Goal: Task Accomplishment & Management: Manage account settings

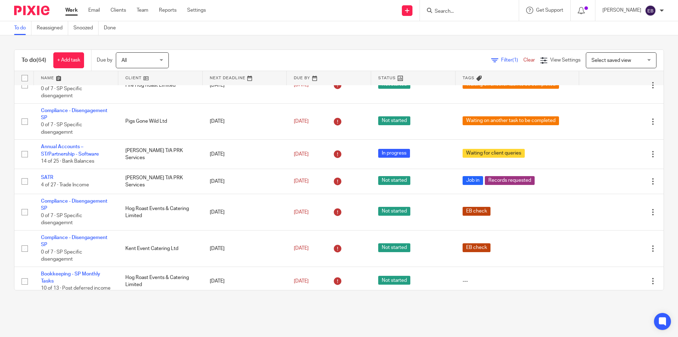
scroll to position [155, 0]
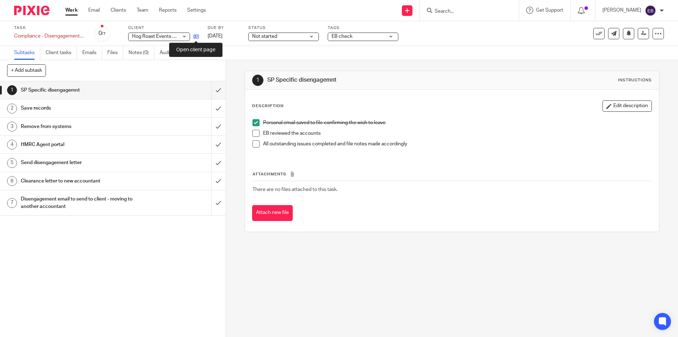
drag, startPoint x: 0, startPoint y: 0, endPoint x: 195, endPoint y: 35, distance: 198.4
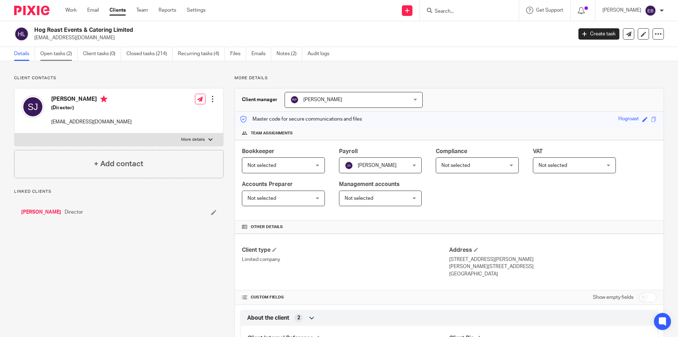
click at [54, 54] on link "Open tasks (2)" at bounding box center [58, 54] width 37 height 14
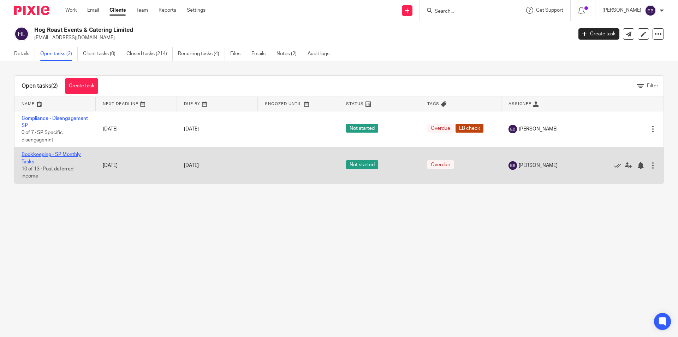
click at [54, 154] on link "Bookkeeping - SP Monthly Tasks" at bounding box center [51, 158] width 59 height 12
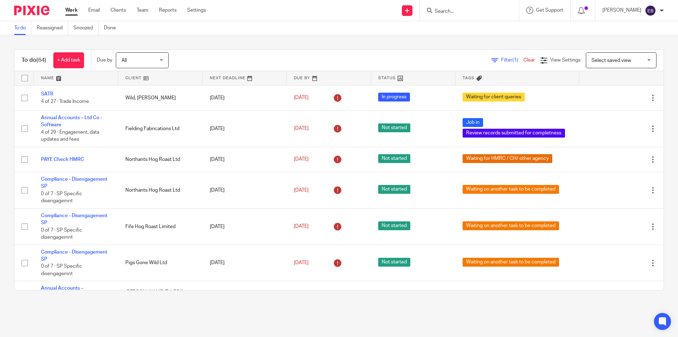
click at [455, 9] on input "Search" at bounding box center [466, 11] width 64 height 6
type input "wighyt"
drag, startPoint x: 487, startPoint y: 21, endPoint x: 464, endPoint y: 33, distance: 26.2
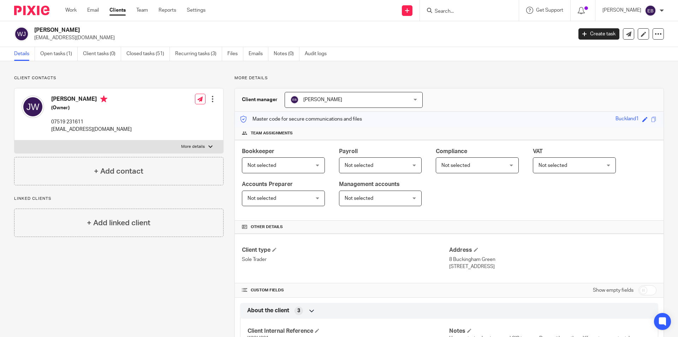
click at [446, 9] on input "Search" at bounding box center [466, 11] width 64 height 6
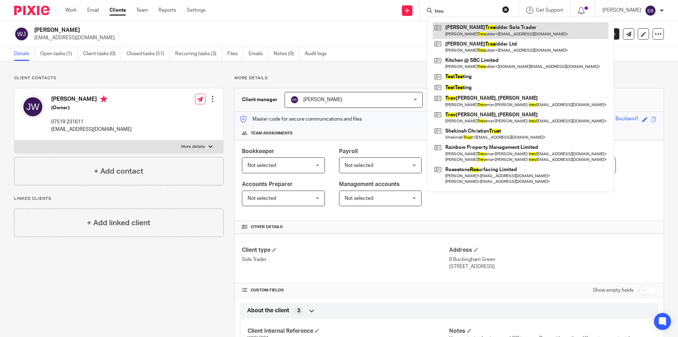
type input "tres"
click at [479, 35] on link at bounding box center [521, 30] width 176 height 16
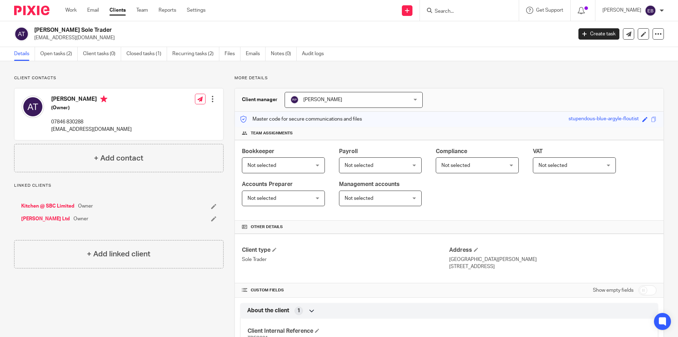
drag, startPoint x: 482, startPoint y: 266, endPoint x: 446, endPoint y: 268, distance: 36.1
click at [449, 268] on p "Higher Odcombe, BA22 8UG" at bounding box center [552, 266] width 207 height 7
copy p "Higher Odcombe"
click at [468, 10] on input "Search" at bounding box center [466, 11] width 64 height 6
type input "g"
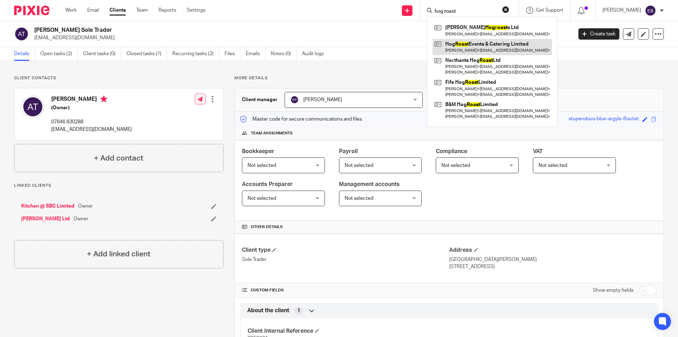
type input "hog roast"
click at [464, 39] on link at bounding box center [492, 47] width 119 height 16
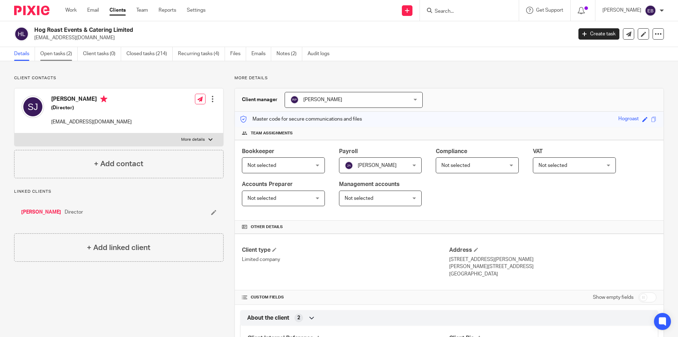
click at [49, 52] on link "Open tasks (2)" at bounding box center [58, 54] width 37 height 14
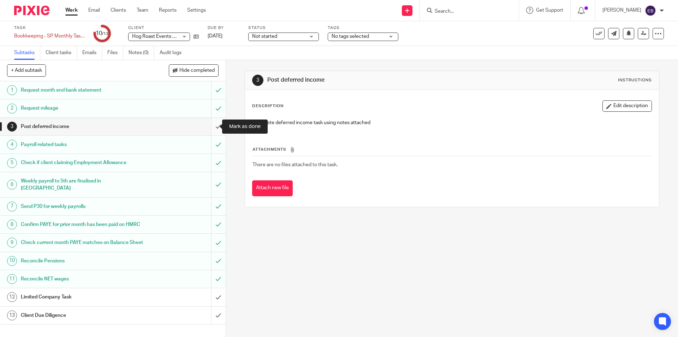
click at [216, 126] on input "submit" at bounding box center [113, 127] width 226 height 18
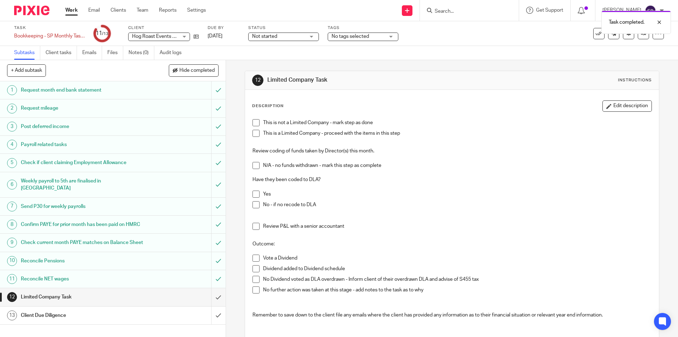
click at [255, 163] on span at bounding box center [256, 165] width 7 height 7
click at [255, 131] on span at bounding box center [256, 133] width 7 height 7
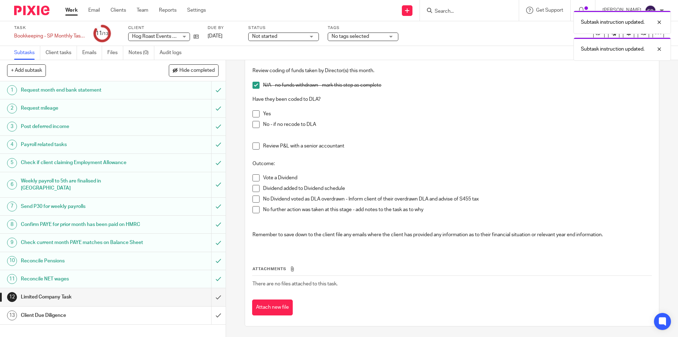
click at [253, 111] on span at bounding box center [256, 113] width 7 height 7
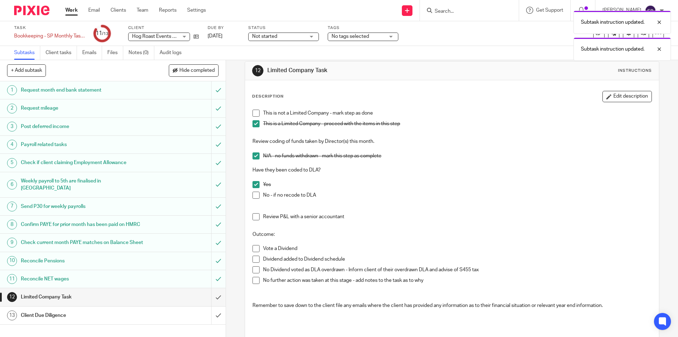
click at [253, 158] on span at bounding box center [256, 155] width 7 height 7
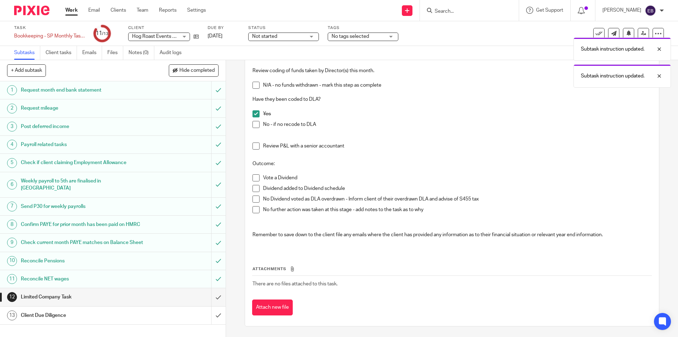
click at [253, 207] on span at bounding box center [256, 209] width 7 height 7
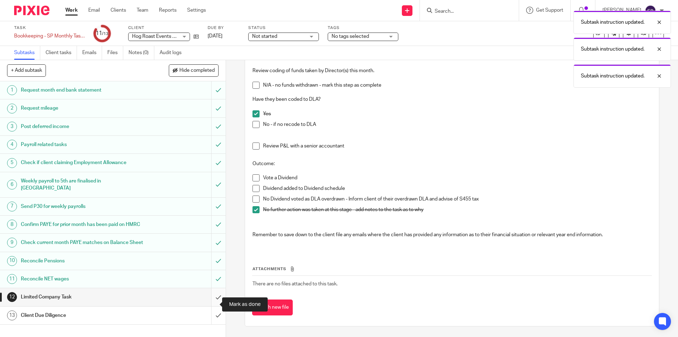
click at [214, 305] on input "submit" at bounding box center [113, 297] width 226 height 18
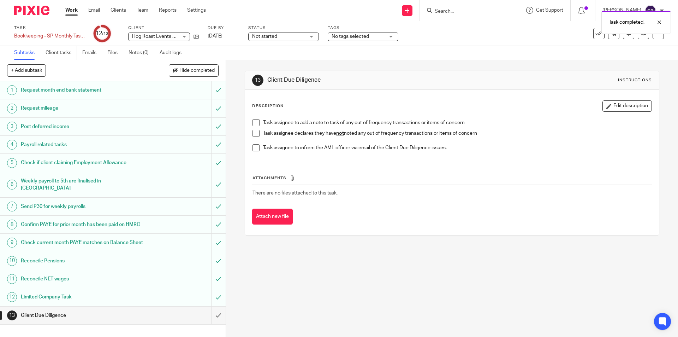
click at [255, 132] on span at bounding box center [256, 133] width 7 height 7
click at [209, 317] on input "submit" at bounding box center [113, 315] width 226 height 18
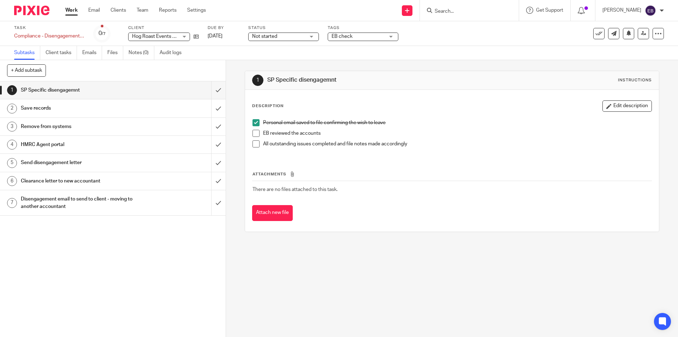
click at [256, 132] on span at bounding box center [256, 133] width 7 height 7
click at [254, 143] on span at bounding box center [256, 143] width 7 height 7
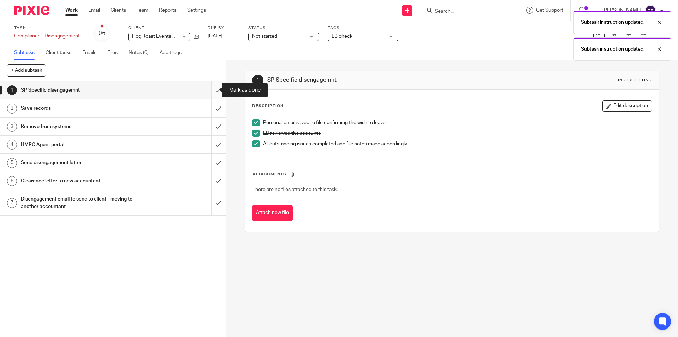
click at [211, 92] on input "submit" at bounding box center [113, 90] width 226 height 18
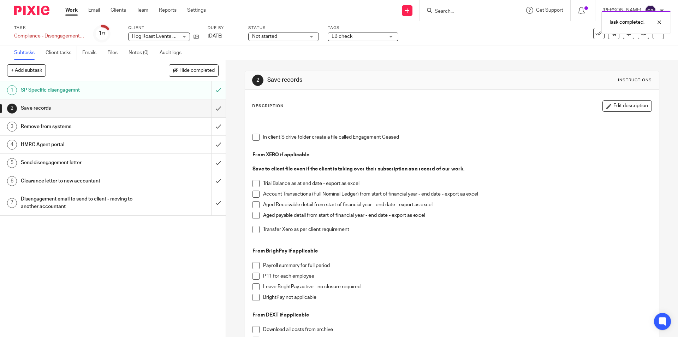
click at [293, 37] on span "Not started" at bounding box center [278, 36] width 53 height 7
click at [269, 63] on span "In progress" at bounding box center [265, 62] width 25 height 5
click at [355, 40] on span "EB check" at bounding box center [358, 36] width 53 height 7
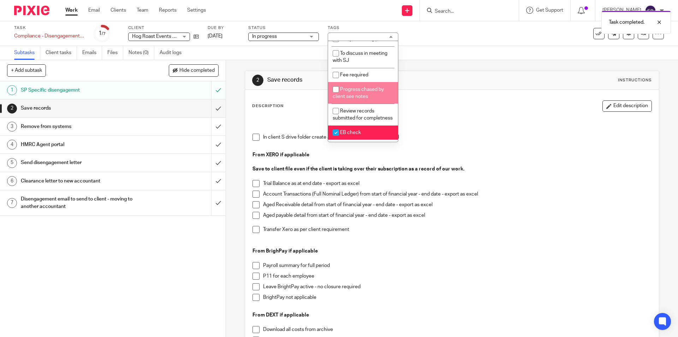
scroll to position [352, 0]
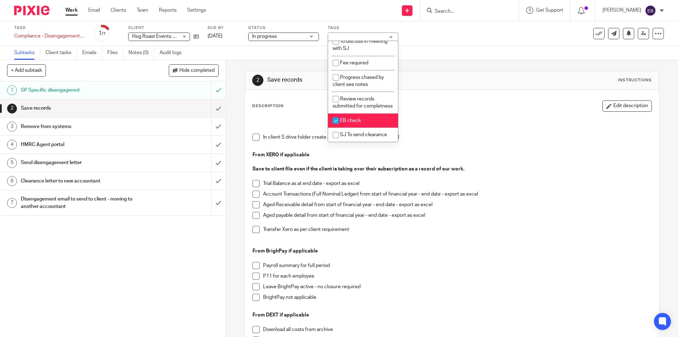
click at [352, 120] on span "EB check" at bounding box center [350, 120] width 21 height 5
checkbox input "false"
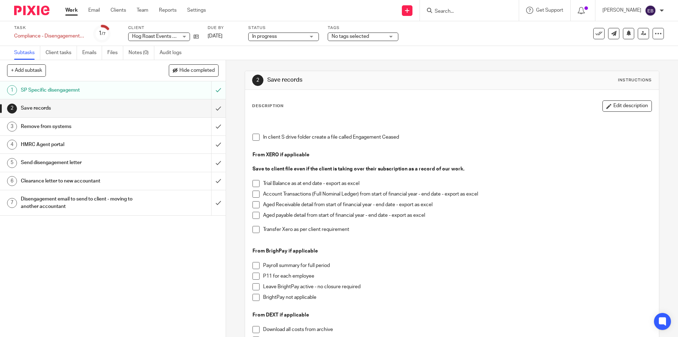
click at [522, 36] on div "Task Compliance - Disengagement SP Save Compliance - Disengagement SP 1 /7 Clie…" at bounding box center [284, 33] width 541 height 17
click at [641, 33] on icon at bounding box center [643, 33] width 5 height 5
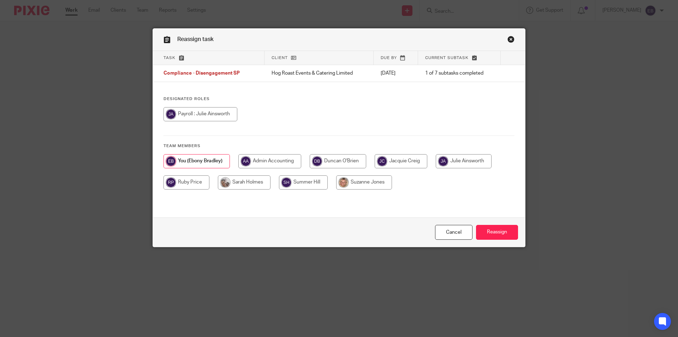
click at [241, 183] on input "radio" at bounding box center [244, 182] width 53 height 14
radio input "true"
click at [491, 232] on input "Reassign" at bounding box center [497, 232] width 42 height 15
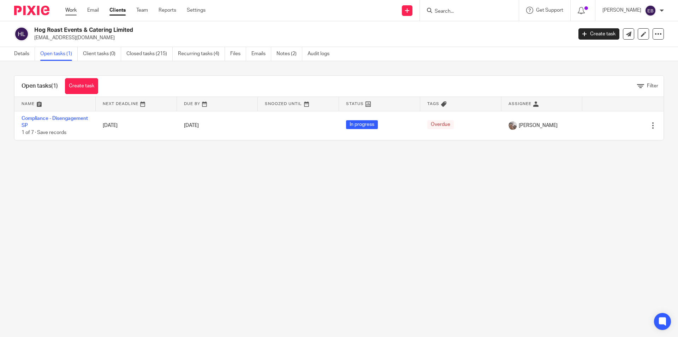
click at [72, 10] on link "Work" at bounding box center [70, 10] width 11 height 7
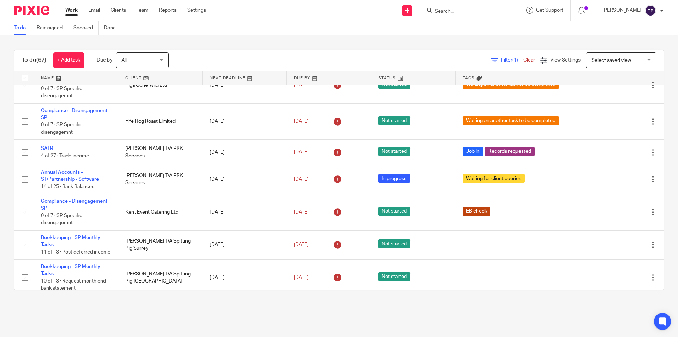
scroll to position [212, 0]
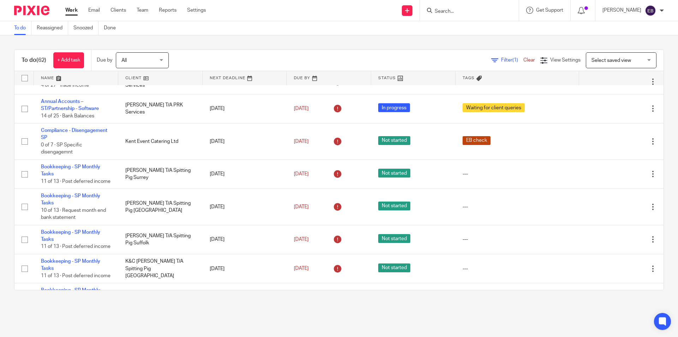
click at [464, 11] on input "Search" at bounding box center [466, 11] width 64 height 6
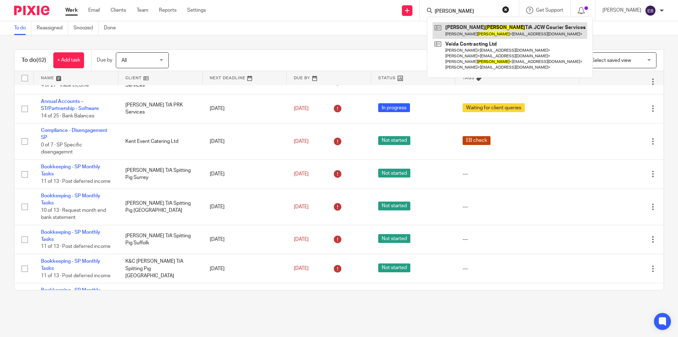
type input "wilson"
click at [465, 32] on link at bounding box center [510, 30] width 155 height 16
click at [261, 44] on div "To do (62) + Add task Due by All All Today Tomorrow This week Next week This mo…" at bounding box center [339, 169] width 678 height 269
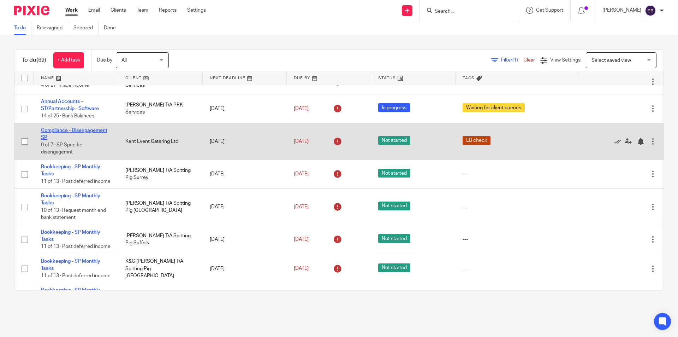
drag, startPoint x: 77, startPoint y: 127, endPoint x: 62, endPoint y: 131, distance: 15.7
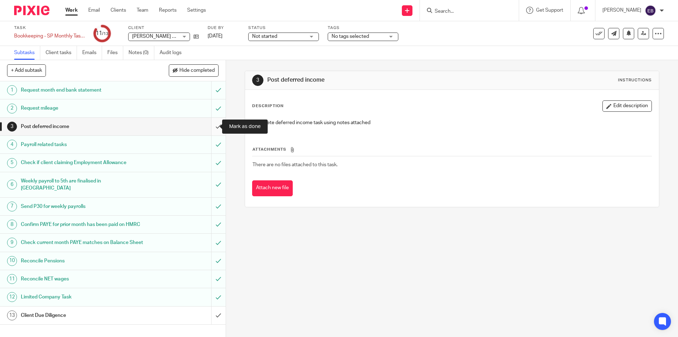
click at [208, 129] on input "submit" at bounding box center [113, 127] width 226 height 18
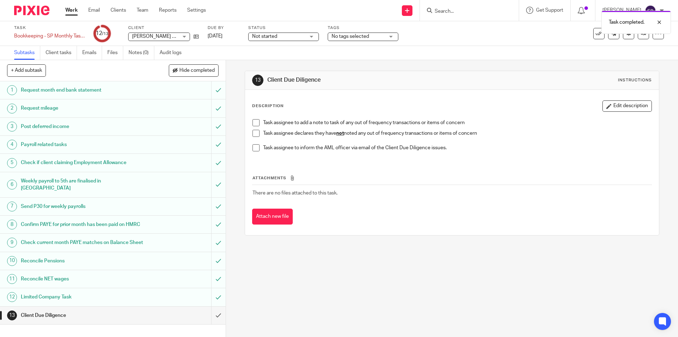
click at [253, 135] on span at bounding box center [256, 133] width 7 height 7
click at [212, 324] on input "submit" at bounding box center [113, 315] width 226 height 18
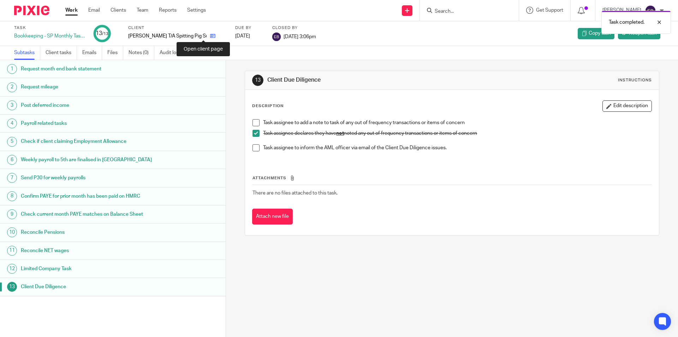
click at [207, 37] on link at bounding box center [211, 35] width 9 height 7
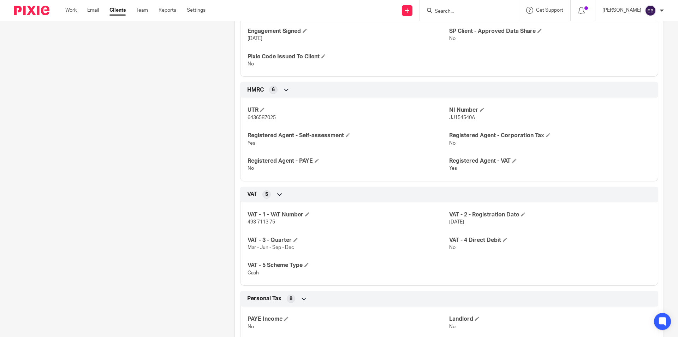
scroll to position [388, 0]
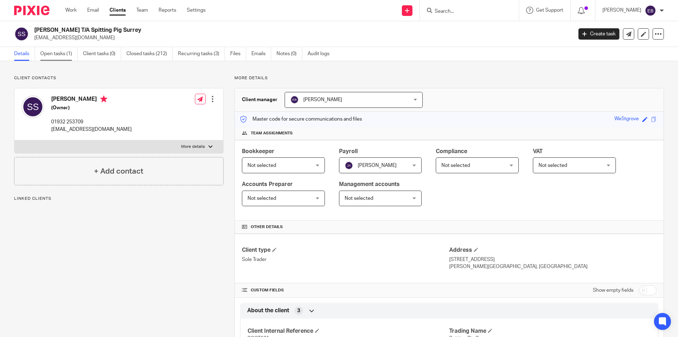
click at [57, 52] on link "Open tasks (1)" at bounding box center [58, 54] width 37 height 14
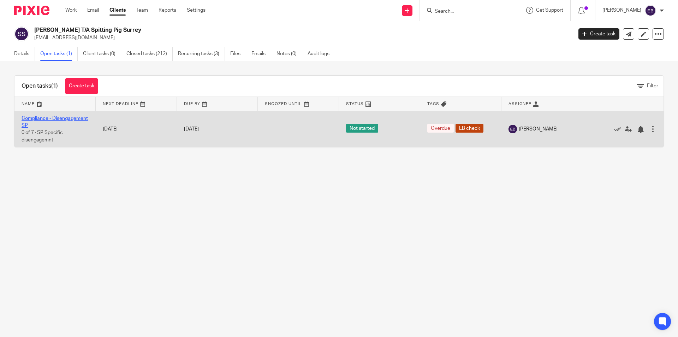
click at [35, 119] on link "Compliance - Disengagement SP" at bounding box center [55, 122] width 66 height 12
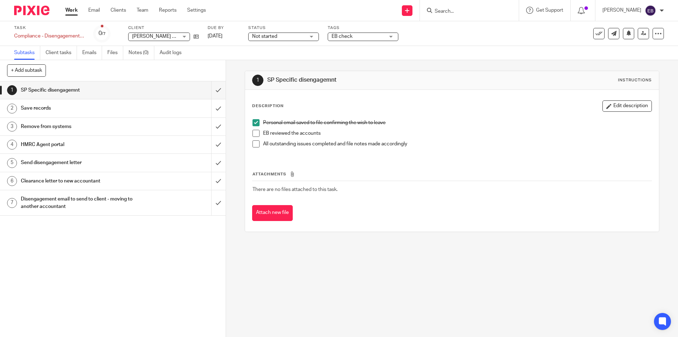
click at [254, 131] on span at bounding box center [256, 133] width 7 height 7
click at [253, 145] on span at bounding box center [256, 143] width 7 height 7
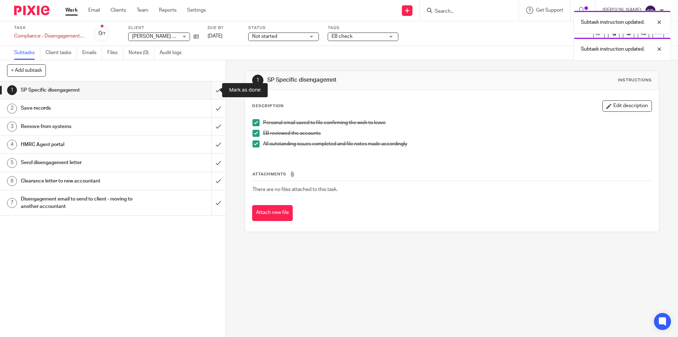
click at [214, 90] on input "submit" at bounding box center [113, 90] width 226 height 18
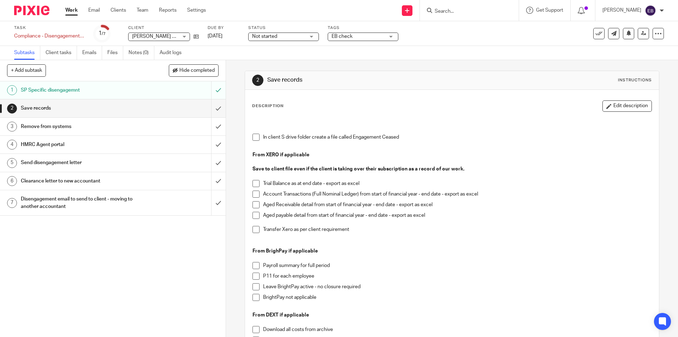
click at [378, 36] on span "EB check" at bounding box center [358, 36] width 53 height 7
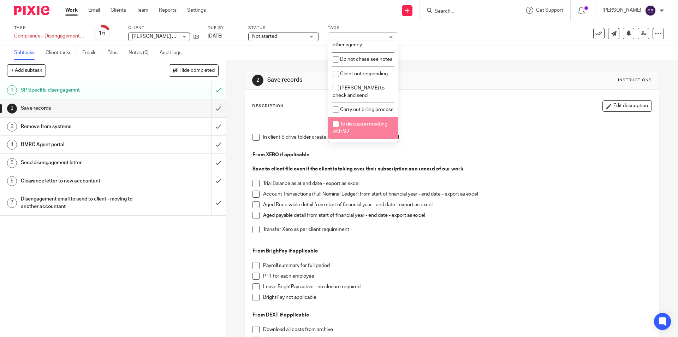
scroll to position [352, 0]
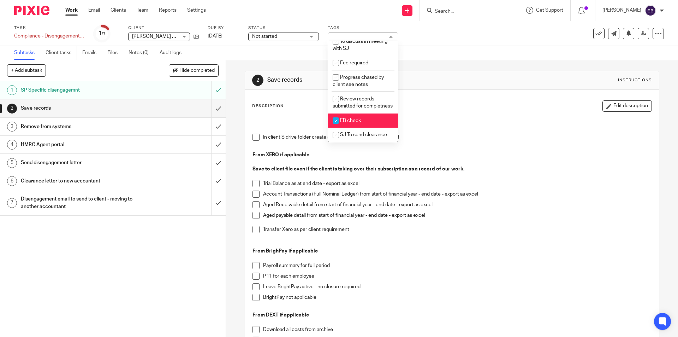
click at [356, 119] on span "EB check" at bounding box center [350, 120] width 21 height 5
checkbox input "false"
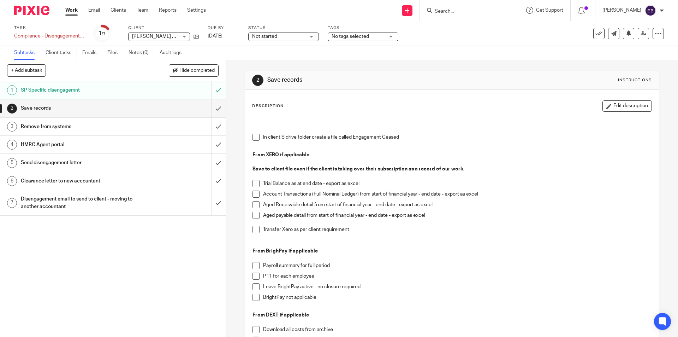
click at [281, 36] on span "Not started" at bounding box center [278, 36] width 53 height 7
click at [274, 64] on span "In progress" at bounding box center [265, 62] width 25 height 5
click at [630, 37] on div "See template in use Advanced task editor Copy task Make recurring Delete" at bounding box center [628, 33] width 71 height 11
click at [641, 32] on icon at bounding box center [643, 33] width 5 height 5
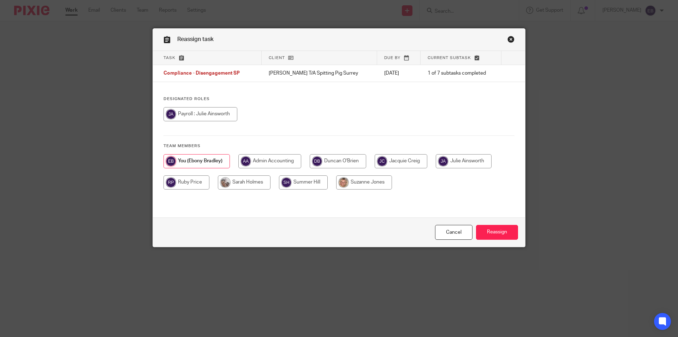
click at [254, 181] on input "radio" at bounding box center [244, 182] width 53 height 14
radio input "true"
click at [499, 232] on input "Reassign" at bounding box center [497, 232] width 42 height 15
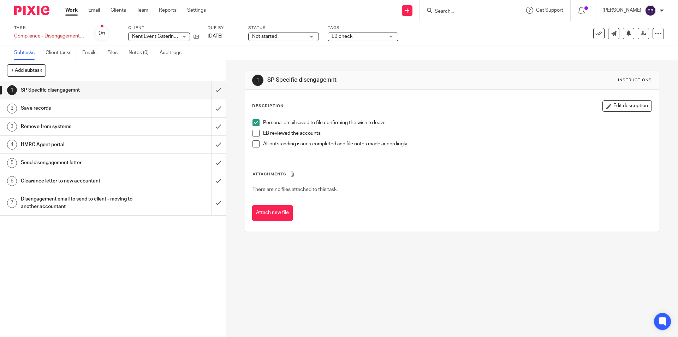
click at [446, 11] on input "Search" at bounding box center [466, 11] width 64 height 6
click at [196, 37] on icon at bounding box center [196, 36] width 5 height 5
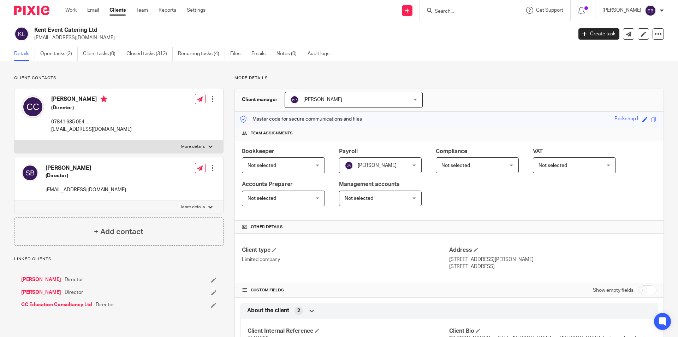
click at [65, 54] on link "Open tasks (2)" at bounding box center [58, 54] width 37 height 14
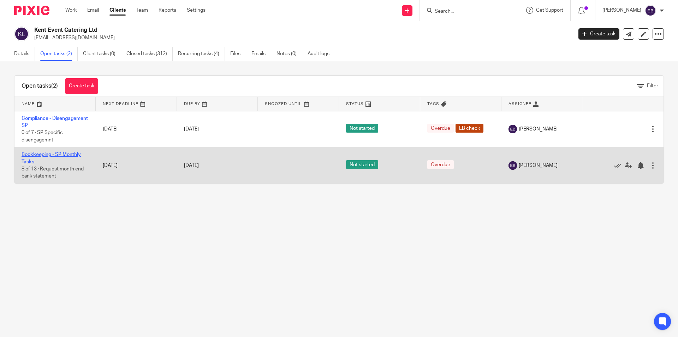
click at [48, 152] on link "Bookkeeping - SP Monthly Tasks" at bounding box center [51, 158] width 59 height 12
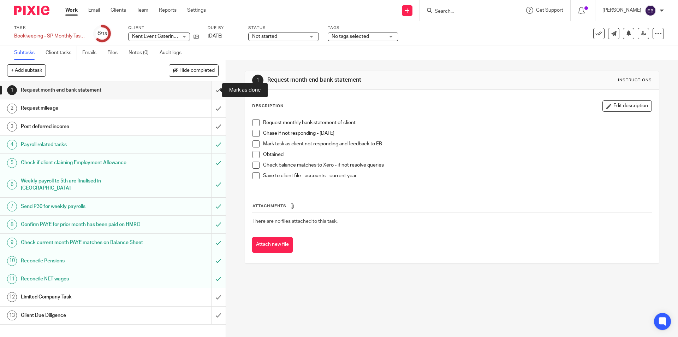
click at [214, 87] on input "submit" at bounding box center [113, 90] width 226 height 18
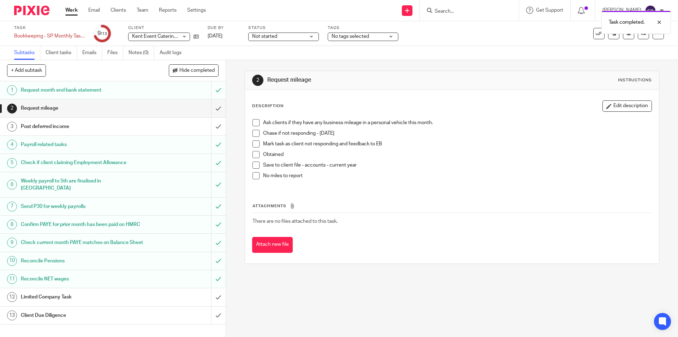
click at [253, 177] on span at bounding box center [256, 175] width 7 height 7
click at [213, 108] on input "submit" at bounding box center [113, 108] width 226 height 18
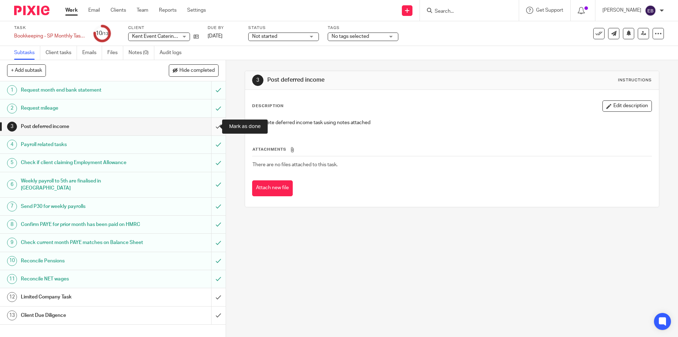
click at [214, 126] on input "submit" at bounding box center [113, 127] width 226 height 18
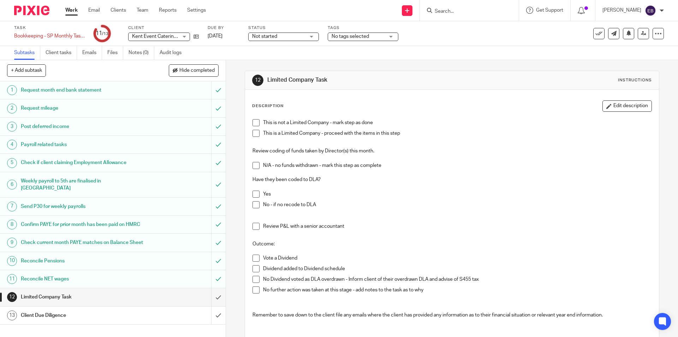
click at [255, 134] on span at bounding box center [256, 133] width 7 height 7
click at [253, 164] on span at bounding box center [256, 165] width 7 height 7
click at [213, 303] on input "submit" at bounding box center [113, 297] width 226 height 18
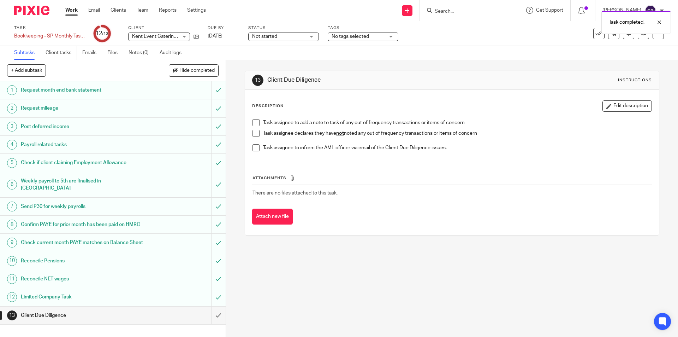
drag, startPoint x: 253, startPoint y: 133, endPoint x: 252, endPoint y: 140, distance: 6.4
click at [253, 133] on span at bounding box center [256, 133] width 7 height 7
click at [210, 317] on input "submit" at bounding box center [113, 315] width 226 height 18
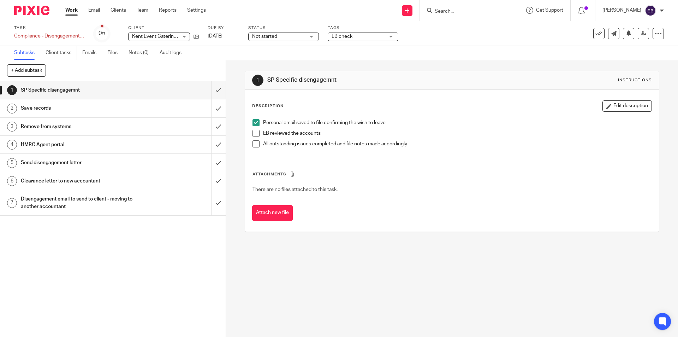
click at [255, 133] on span at bounding box center [256, 133] width 7 height 7
click at [255, 146] on span at bounding box center [256, 143] width 7 height 7
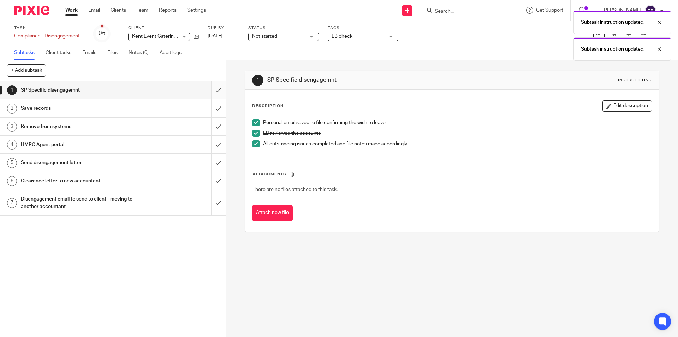
click at [208, 83] on input "submit" at bounding box center [113, 90] width 226 height 18
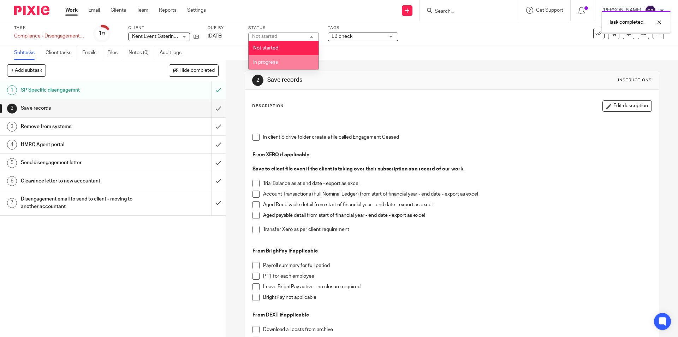
drag, startPoint x: 271, startPoint y: 64, endPoint x: 276, endPoint y: 63, distance: 5.5
click at [271, 64] on span "In progress" at bounding box center [265, 62] width 25 height 5
click at [357, 35] on span "EB check" at bounding box center [358, 36] width 53 height 7
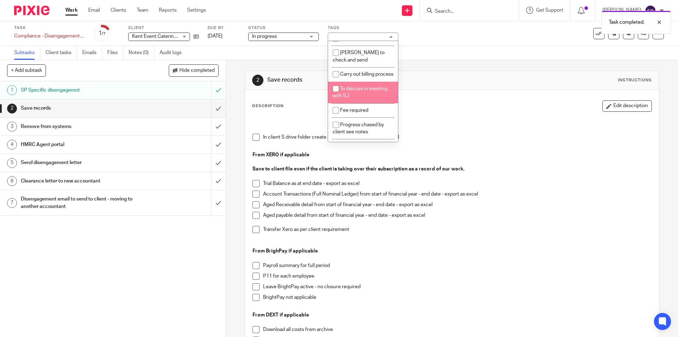
scroll to position [352, 0]
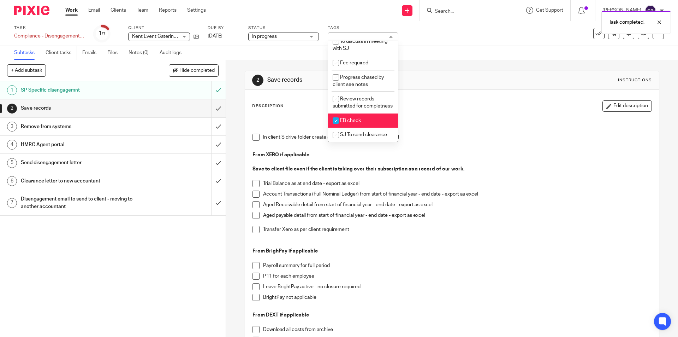
click at [350, 119] on span "EB check" at bounding box center [350, 120] width 21 height 5
checkbox input "false"
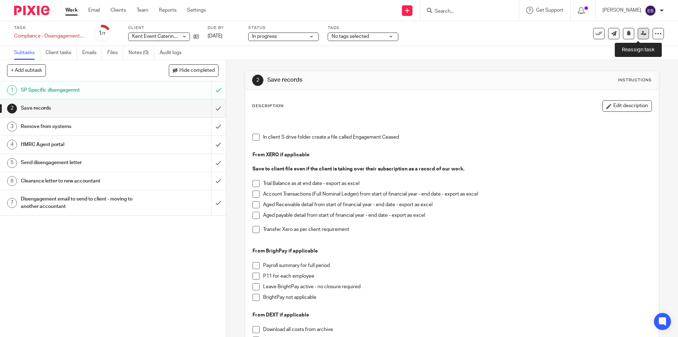
click at [641, 34] on icon at bounding box center [643, 33] width 5 height 5
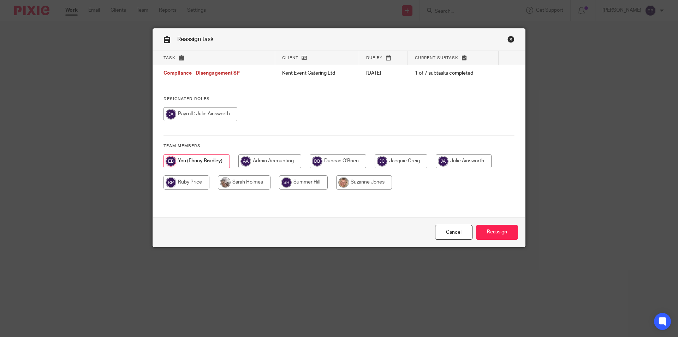
drag, startPoint x: 252, startPoint y: 175, endPoint x: 260, endPoint y: 184, distance: 12.0
click at [254, 177] on input "radio" at bounding box center [244, 182] width 53 height 14
radio input "true"
click at [491, 226] on input "Reassign" at bounding box center [497, 232] width 42 height 15
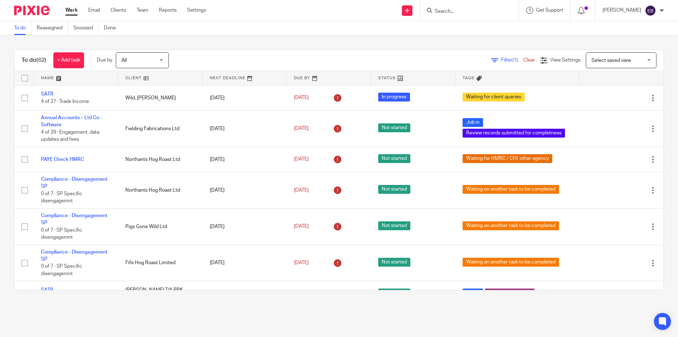
scroll to position [212, 0]
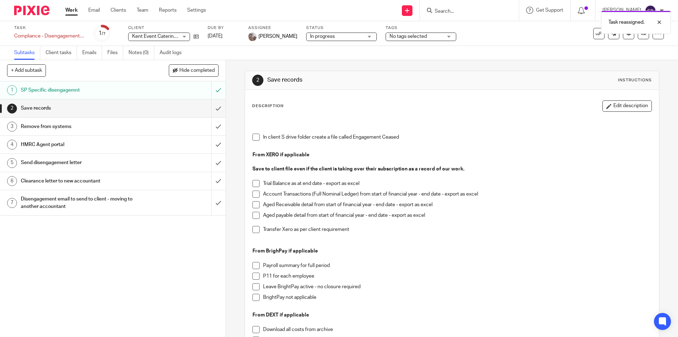
click at [467, 12] on div "Task reassigned." at bounding box center [505, 20] width 332 height 27
click at [454, 12] on div "Task reassigned." at bounding box center [505, 20] width 332 height 27
click at [445, 11] on div "Task reassigned." at bounding box center [505, 20] width 332 height 27
click at [451, 12] on div "Task reassigned." at bounding box center [505, 20] width 332 height 27
click at [451, 13] on div "Task reassigned." at bounding box center [505, 20] width 332 height 27
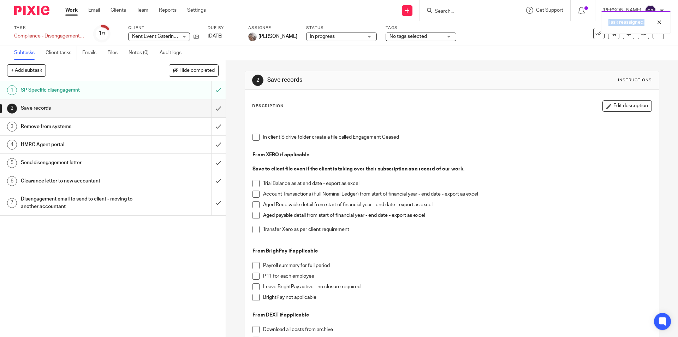
click at [451, 13] on div "Task reassigned." at bounding box center [505, 20] width 332 height 27
click at [442, 11] on div "Task reassigned." at bounding box center [505, 20] width 332 height 27
click at [653, 22] on div at bounding box center [654, 22] width 19 height 8
click at [147, 10] on link "Team" at bounding box center [143, 10] width 12 height 7
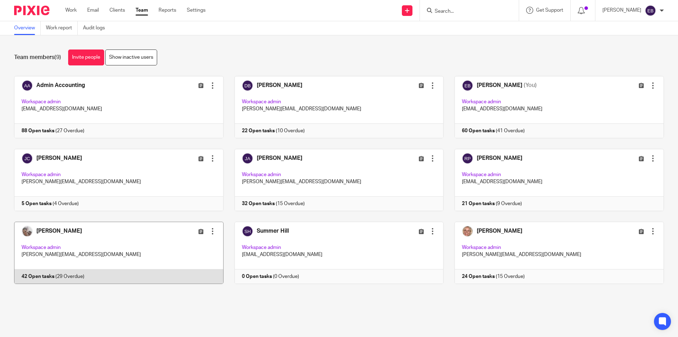
click at [99, 225] on link at bounding box center [113, 252] width 220 height 62
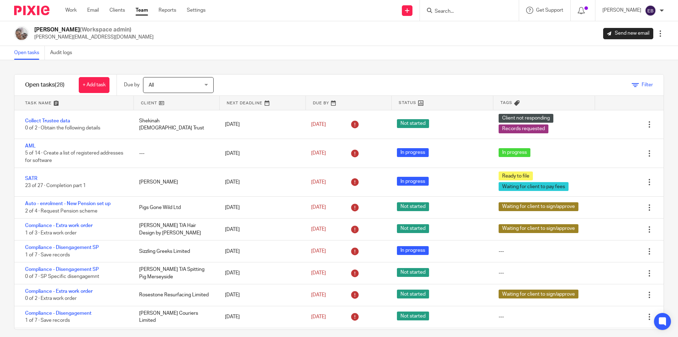
click at [642, 83] on span "Filter" at bounding box center [647, 84] width 11 height 5
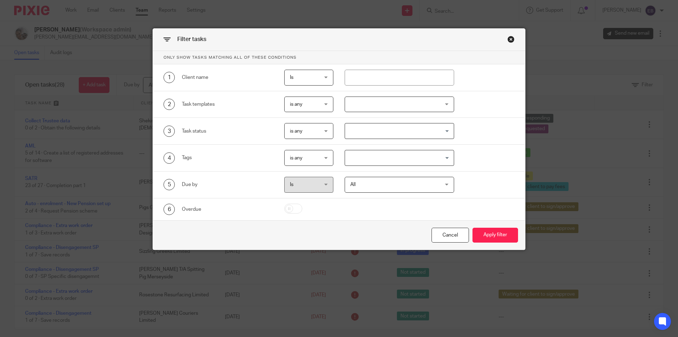
click at [367, 106] on div at bounding box center [400, 104] width 110 height 16
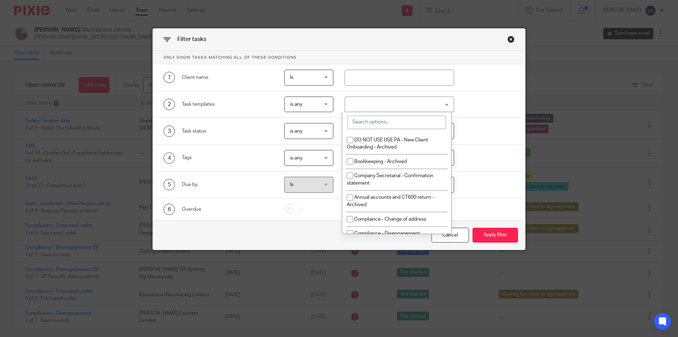
click at [398, 122] on input "search" at bounding box center [397, 121] width 99 height 13
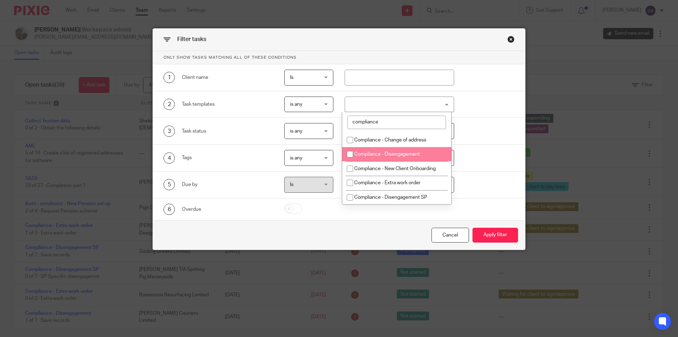
type input "compliance"
click at [348, 152] on input "checkbox" at bounding box center [349, 153] width 13 height 13
checkbox input "true"
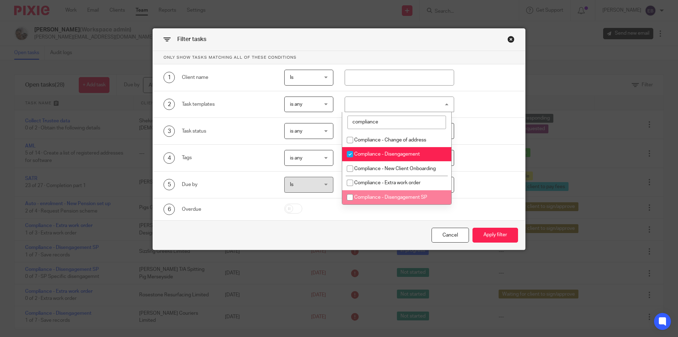
click at [349, 197] on input "checkbox" at bounding box center [349, 196] width 13 height 13
checkbox input "true"
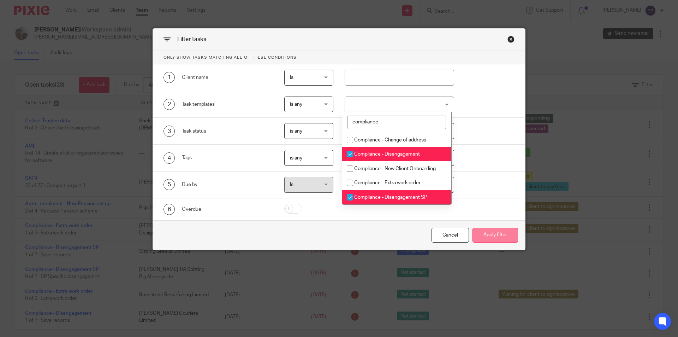
click at [501, 232] on button "Apply filter" at bounding box center [496, 234] width 46 height 15
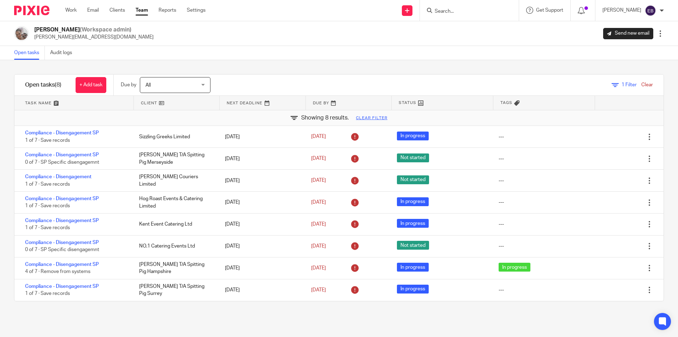
click at [142, 11] on link "Team" at bounding box center [142, 10] width 12 height 7
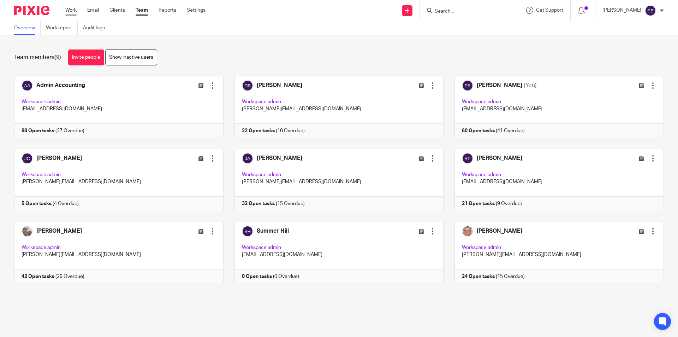
click at [71, 12] on link "Work" at bounding box center [70, 10] width 11 height 7
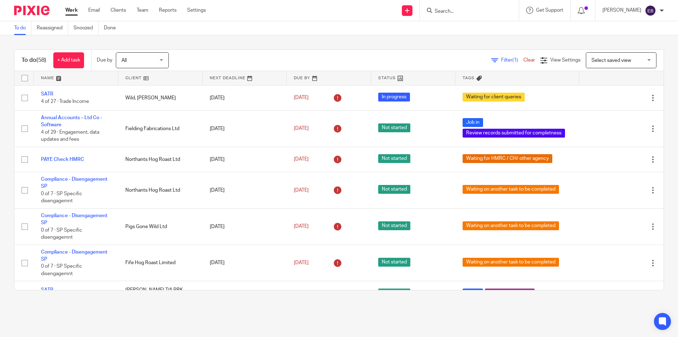
click at [501, 58] on span "Filter (1)" at bounding box center [512, 60] width 22 height 5
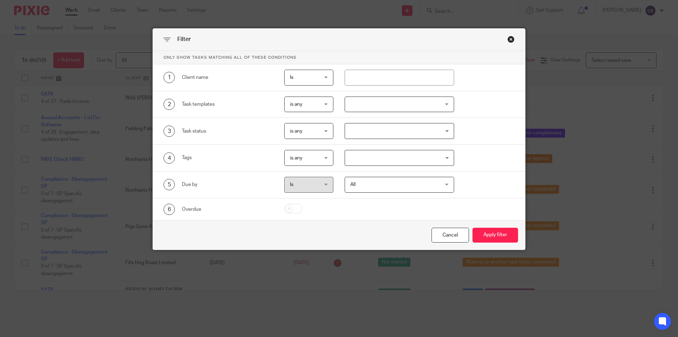
click at [378, 103] on div at bounding box center [400, 104] width 110 height 16
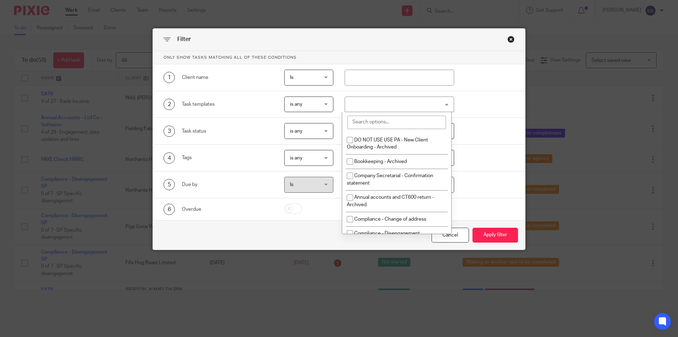
click at [363, 121] on input "search" at bounding box center [397, 121] width 99 height 13
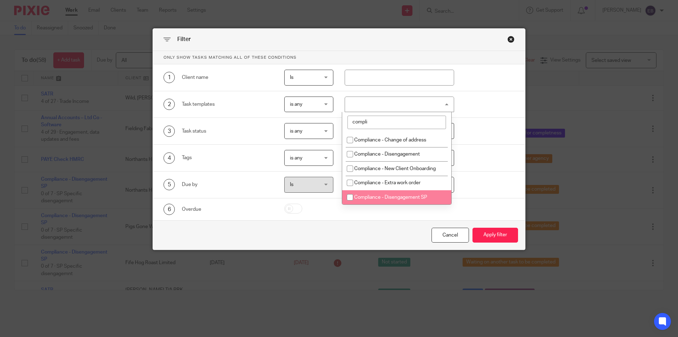
type input "compli"
click at [385, 197] on span "Compliance - Disengagement SP" at bounding box center [390, 197] width 73 height 5
checkbox input "true"
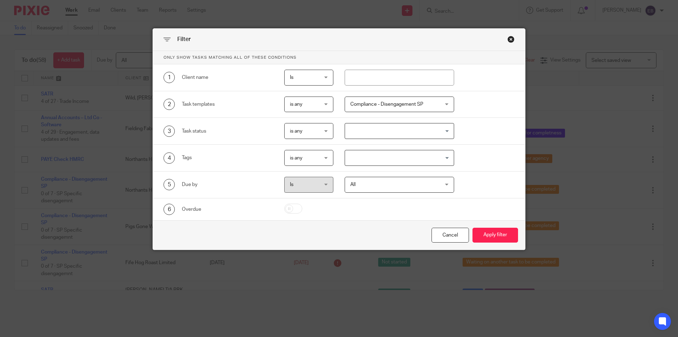
click at [504, 243] on div "Cancel Apply filter" at bounding box center [339, 235] width 372 height 30
click at [501, 237] on button "Apply filter" at bounding box center [496, 234] width 46 height 15
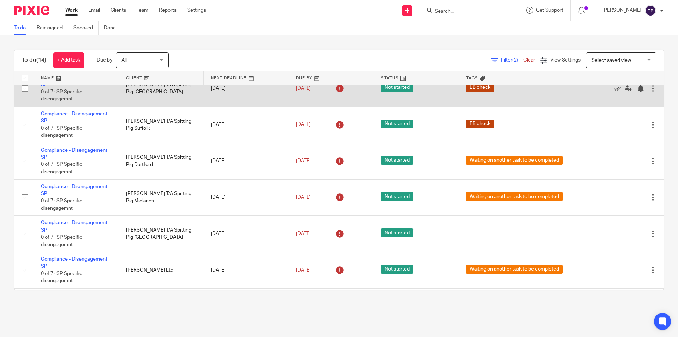
scroll to position [197, 0]
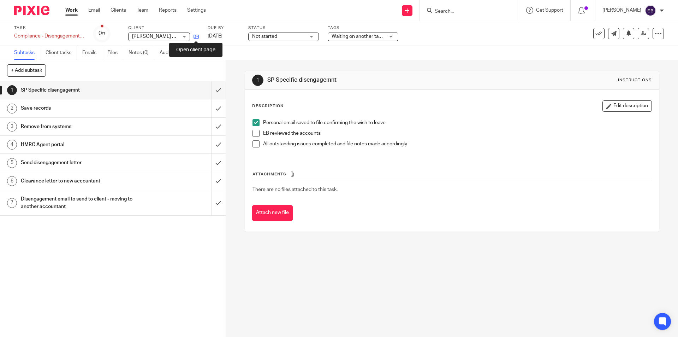
click at [196, 37] on icon at bounding box center [196, 36] width 5 height 5
drag, startPoint x: 252, startPoint y: 132, endPoint x: 254, endPoint y: 139, distance: 7.5
click at [253, 132] on span at bounding box center [256, 133] width 7 height 7
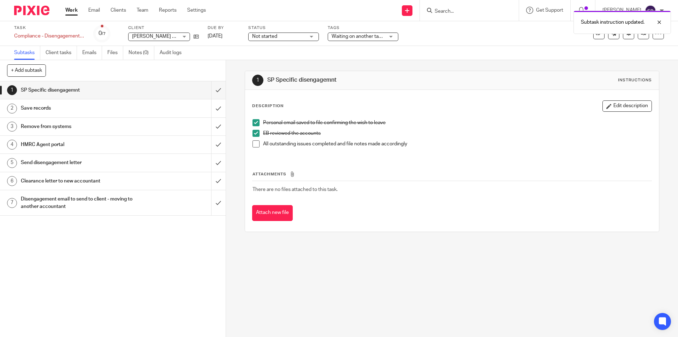
click at [255, 144] on span at bounding box center [256, 143] width 7 height 7
click at [214, 94] on input "submit" at bounding box center [113, 90] width 226 height 18
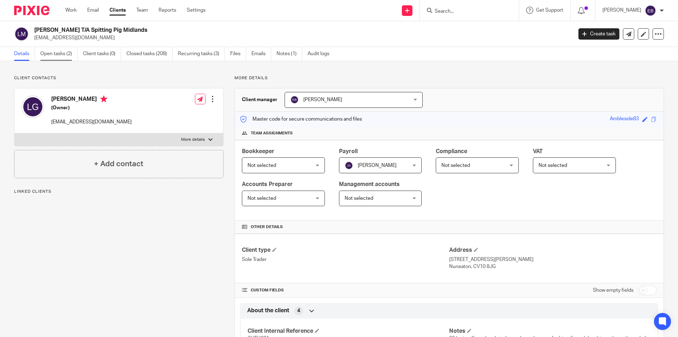
click at [66, 51] on link "Open tasks (2)" at bounding box center [58, 54] width 37 height 14
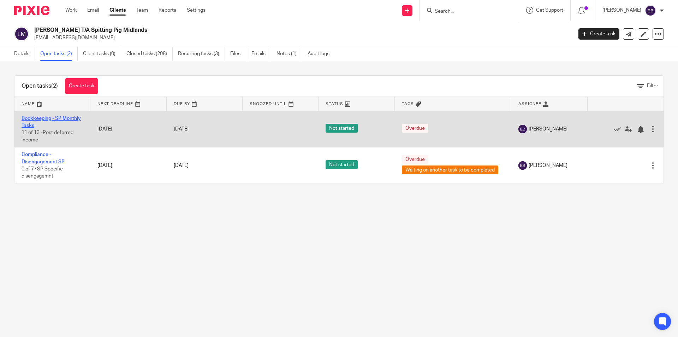
click at [57, 116] on link "Bookkeeping - SP Monthly Tasks" at bounding box center [51, 122] width 59 height 12
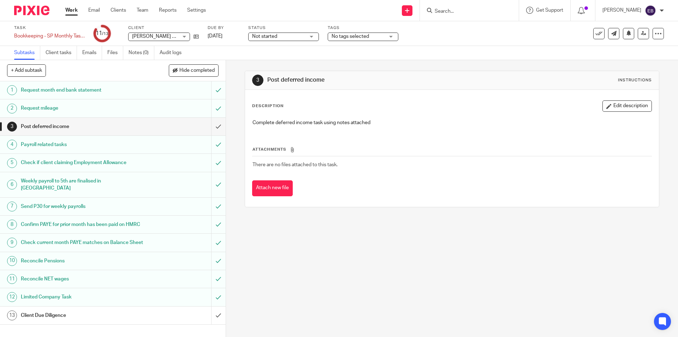
click at [101, 320] on h1 "Client Due Diligence" at bounding box center [82, 315] width 122 height 11
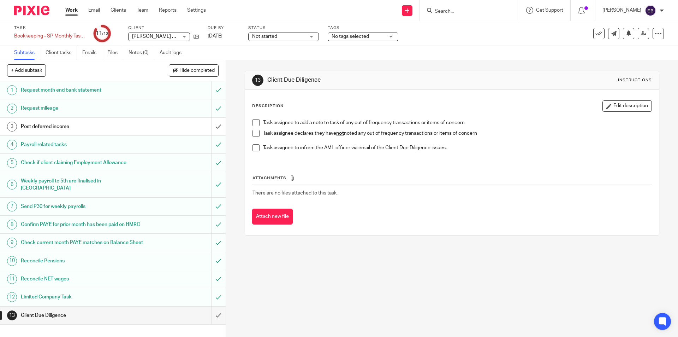
click at [253, 130] on span at bounding box center [256, 133] width 7 height 7
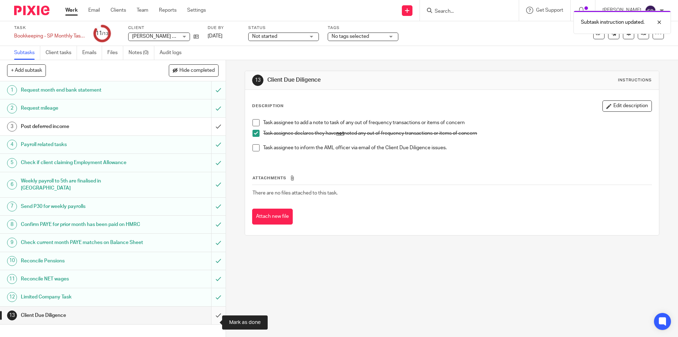
click at [211, 320] on input "submit" at bounding box center [113, 315] width 226 height 18
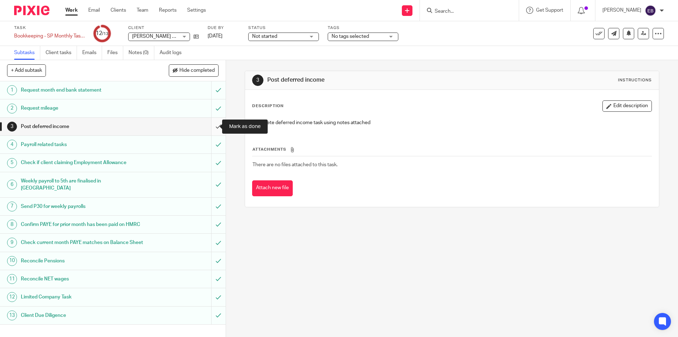
click at [209, 126] on input "submit" at bounding box center [113, 127] width 226 height 18
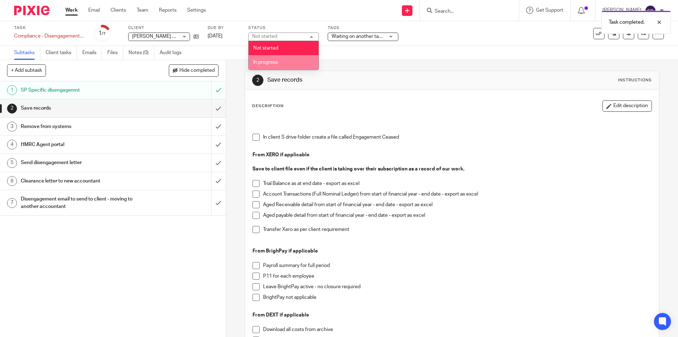
click at [269, 60] on span "In progress" at bounding box center [265, 62] width 25 height 5
click at [360, 36] on span "Waiting on another task to be completed" at bounding box center [376, 36] width 89 height 5
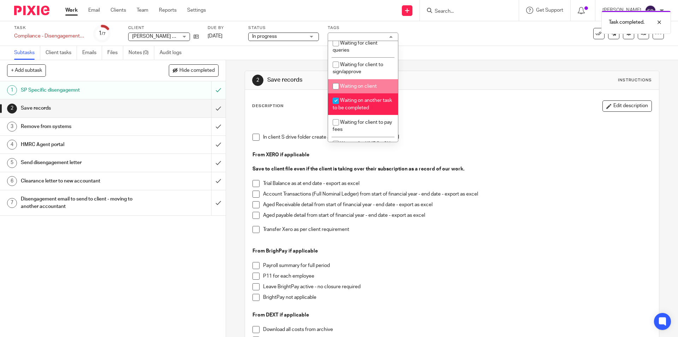
scroll to position [177, 0]
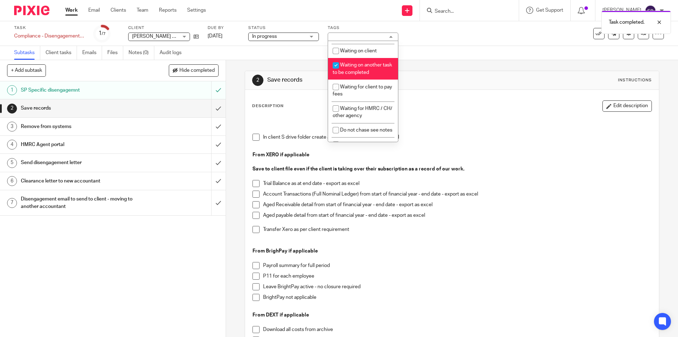
click at [360, 67] on span "Waiting on another task to be completed" at bounding box center [362, 69] width 59 height 12
checkbox input "false"
click at [463, 52] on div "Subtasks Client tasks Emails Files Notes (0) Audit logs" at bounding box center [339, 53] width 678 height 14
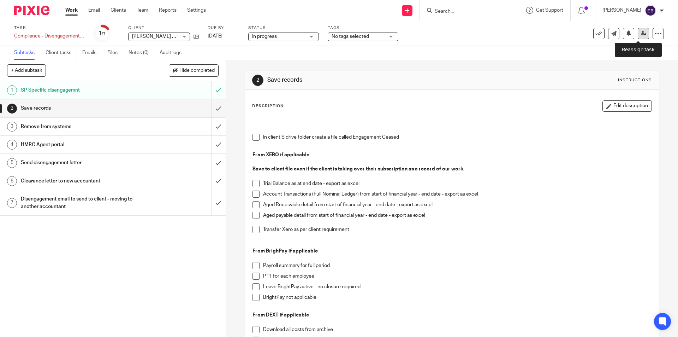
click at [638, 37] on link at bounding box center [643, 33] width 11 height 11
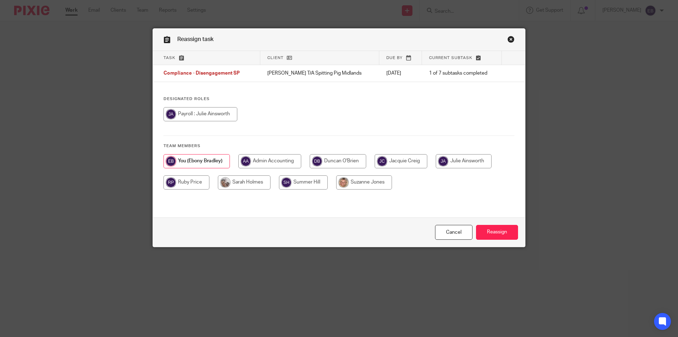
click at [226, 183] on input "radio" at bounding box center [244, 182] width 53 height 14
radio input "true"
click at [490, 234] on input "Reassign" at bounding box center [497, 232] width 42 height 15
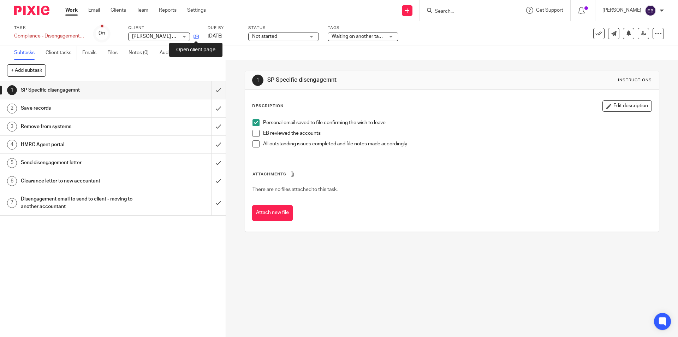
click at [195, 36] on icon at bounding box center [196, 36] width 5 height 5
click at [258, 135] on li "EB reviewed the accounts" at bounding box center [452, 135] width 399 height 11
click at [254, 132] on span at bounding box center [256, 133] width 7 height 7
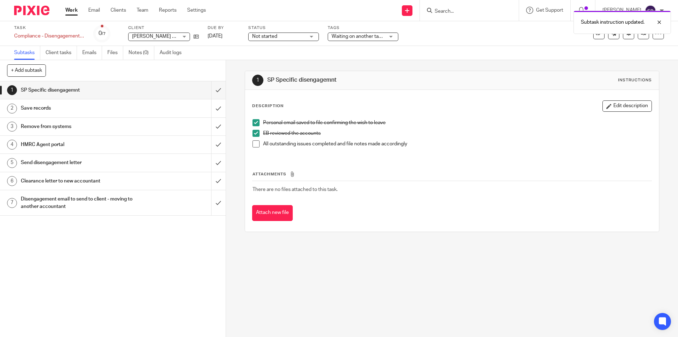
click at [255, 144] on span at bounding box center [256, 143] width 7 height 7
click at [215, 89] on input "submit" at bounding box center [113, 90] width 226 height 18
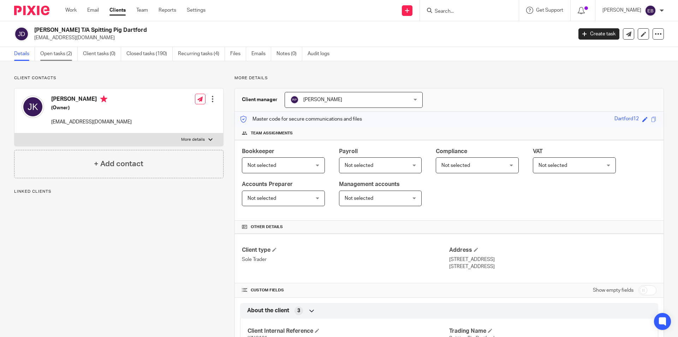
click at [61, 51] on link "Open tasks (2)" at bounding box center [58, 54] width 37 height 14
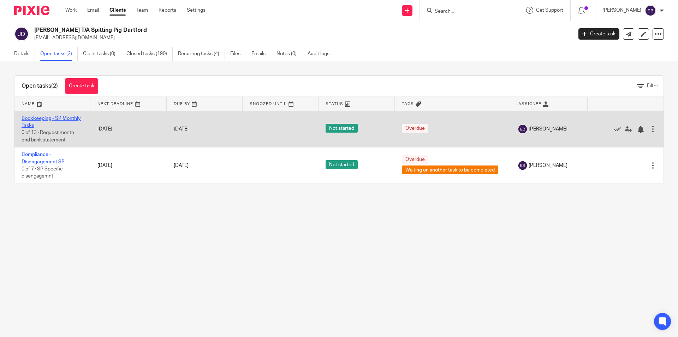
click at [52, 119] on link "Bookkeeping - SP Monthly Tasks" at bounding box center [51, 122] width 59 height 12
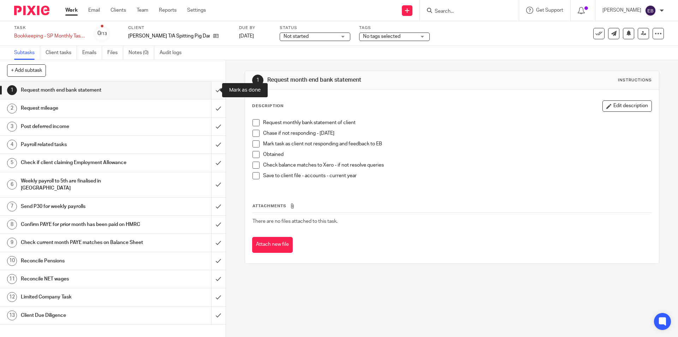
click at [210, 92] on input "submit" at bounding box center [113, 90] width 226 height 18
click at [207, 108] on input "submit" at bounding box center [113, 108] width 226 height 18
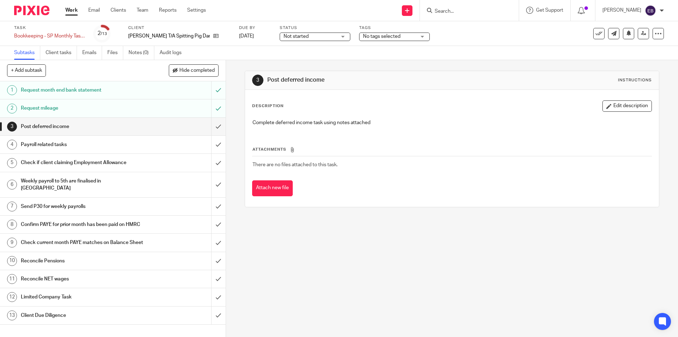
click at [47, 143] on h1 "Payroll related tasks" at bounding box center [82, 144] width 122 height 11
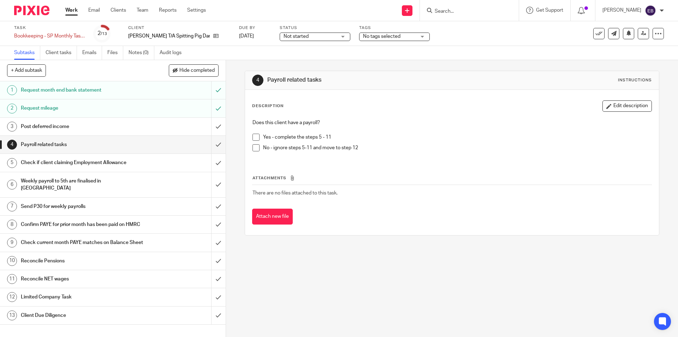
click at [253, 147] on span at bounding box center [256, 147] width 7 height 7
click at [218, 144] on input "submit" at bounding box center [113, 145] width 226 height 18
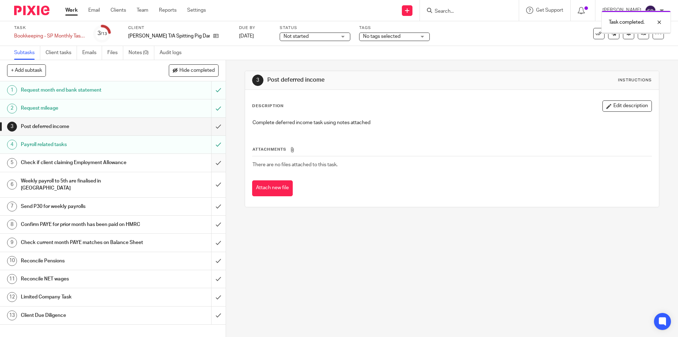
click at [212, 162] on input "submit" at bounding box center [113, 163] width 226 height 18
click at [211, 183] on input "submit" at bounding box center [113, 184] width 226 height 25
click at [214, 197] on input "submit" at bounding box center [113, 206] width 226 height 18
click at [213, 215] on input "submit" at bounding box center [113, 224] width 226 height 18
drag, startPoint x: 211, startPoint y: 239, endPoint x: 212, endPoint y: 244, distance: 5.3
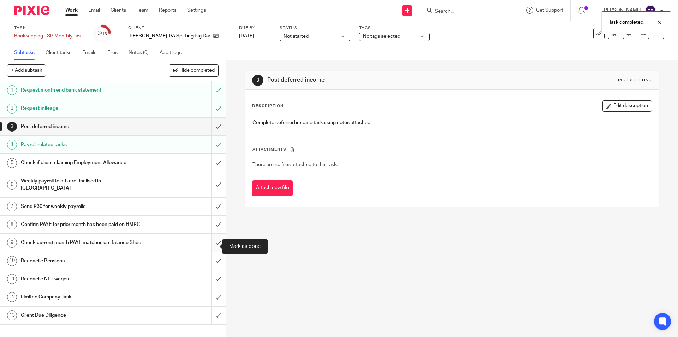
click at [211, 240] on input "submit" at bounding box center [113, 242] width 226 height 18
click at [214, 265] on input "submit" at bounding box center [113, 261] width 226 height 18
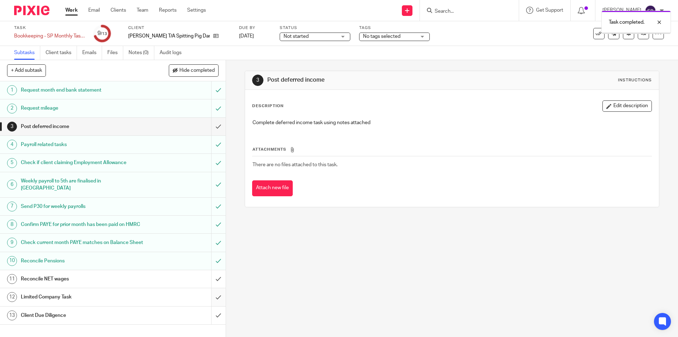
click at [209, 302] on input "submit" at bounding box center [113, 297] width 226 height 18
click at [208, 285] on input "submit" at bounding box center [113, 279] width 226 height 18
click at [211, 302] on input "submit" at bounding box center [113, 297] width 226 height 18
click at [168, 302] on div "Limited Company Task" at bounding box center [112, 296] width 183 height 11
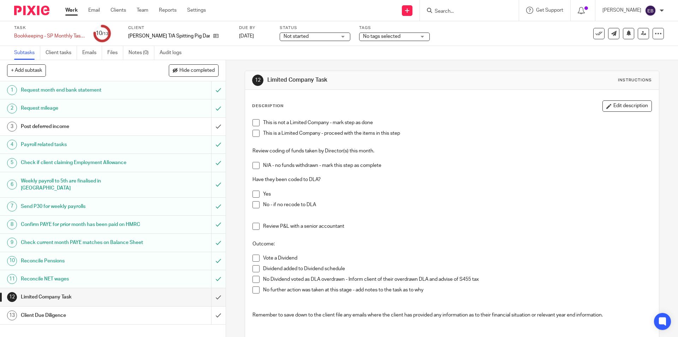
click at [253, 121] on span at bounding box center [256, 122] width 7 height 7
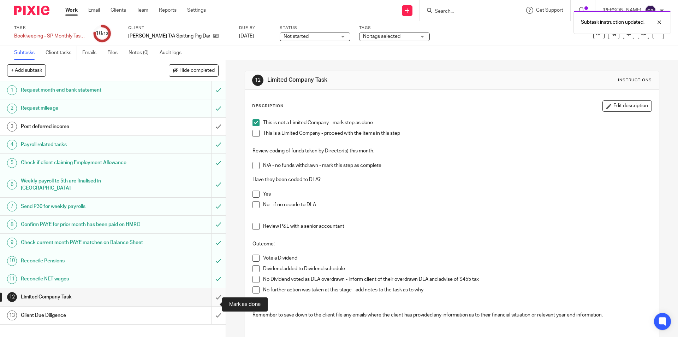
click at [208, 305] on input "submit" at bounding box center [113, 297] width 226 height 18
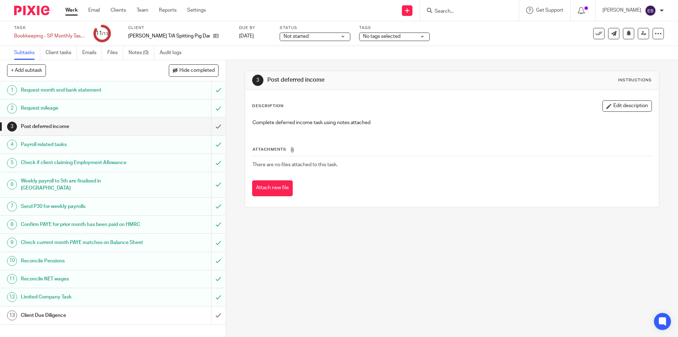
click at [94, 320] on h1 "Client Due Diligence" at bounding box center [82, 315] width 122 height 11
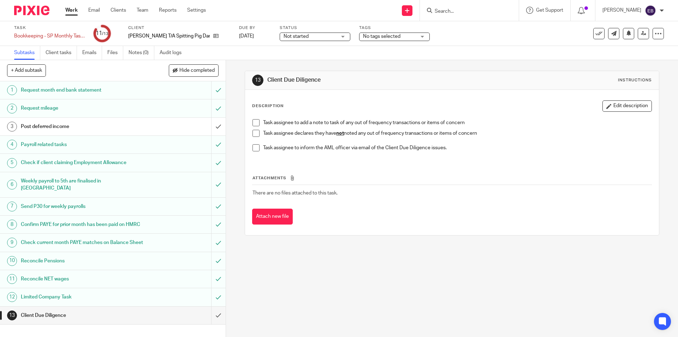
click at [255, 134] on span at bounding box center [256, 133] width 7 height 7
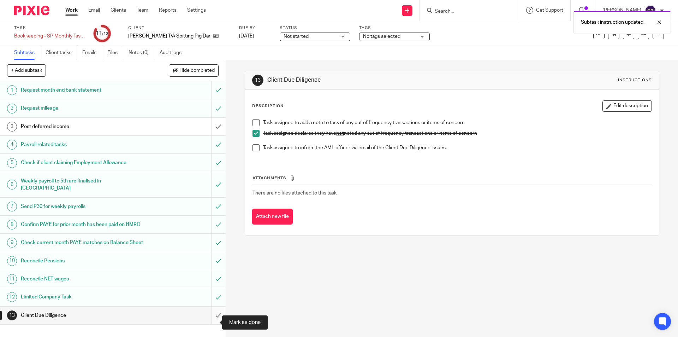
click at [212, 319] on input "submit" at bounding box center [113, 315] width 226 height 18
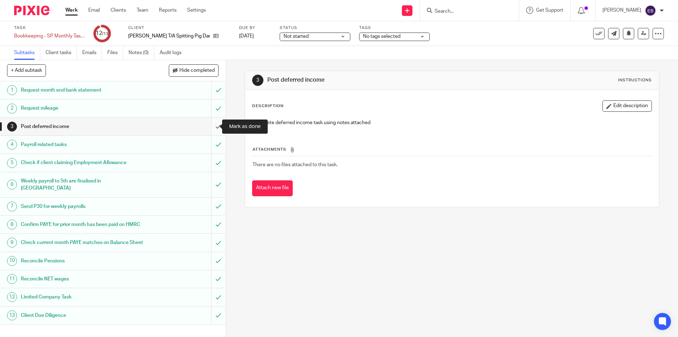
click at [215, 127] on input "submit" at bounding box center [113, 127] width 226 height 18
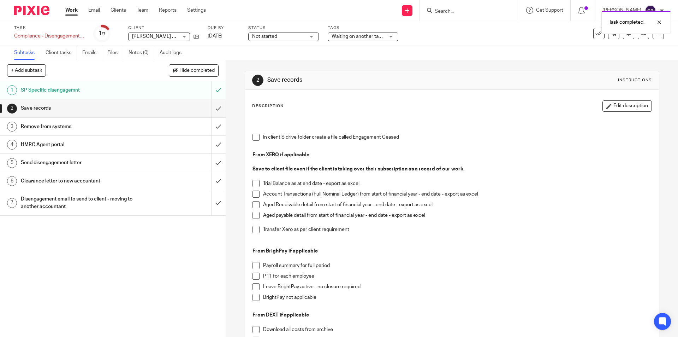
click at [371, 35] on span "Waiting on another task to be completed" at bounding box center [376, 36] width 89 height 5
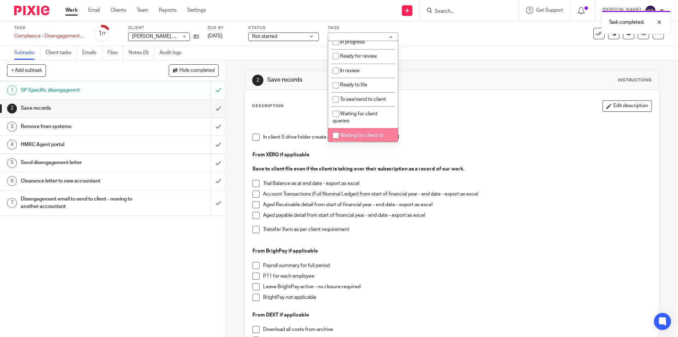
scroll to position [141, 0]
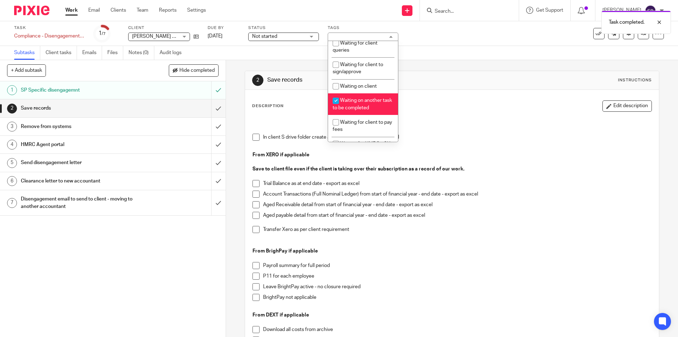
click at [358, 101] on span "Waiting on another task to be completed" at bounding box center [362, 104] width 59 height 12
checkbox input "false"
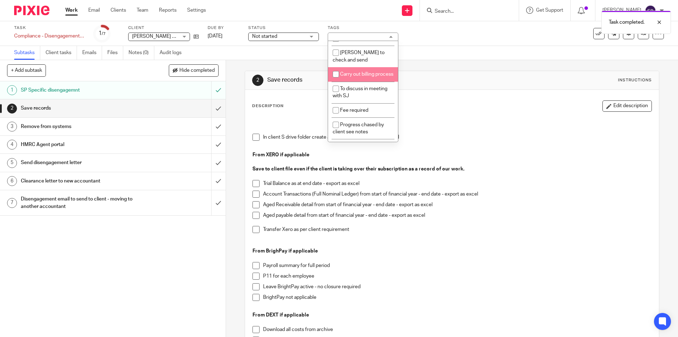
scroll to position [352, 0]
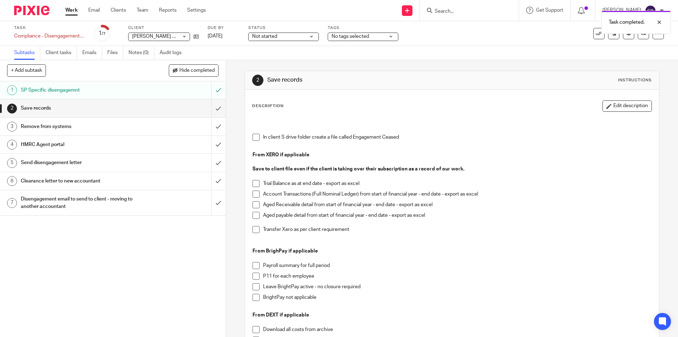
click at [476, 49] on div "Subtasks Client tasks Emails Files Notes (0) Audit logs" at bounding box center [339, 53] width 678 height 14
click at [289, 38] on span "Not started" at bounding box center [278, 36] width 53 height 7
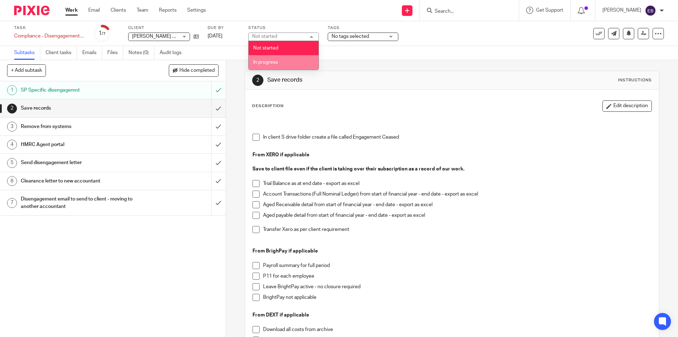
click at [273, 60] on span "In progress" at bounding box center [265, 62] width 25 height 5
drag, startPoint x: 429, startPoint y: 55, endPoint x: 549, endPoint y: 53, distance: 120.1
click at [443, 53] on div "Subtasks Client tasks Emails Files Notes (0) Audit logs" at bounding box center [339, 53] width 678 height 14
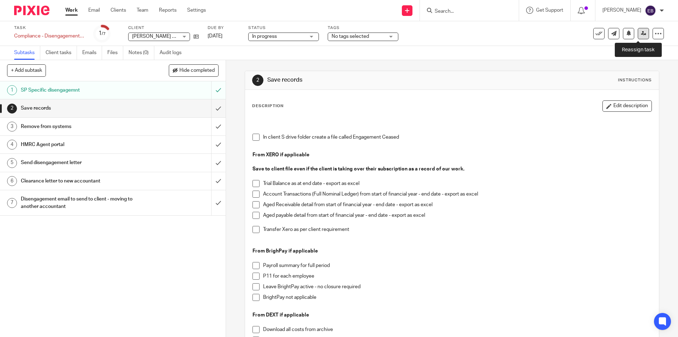
drag, startPoint x: 642, startPoint y: 31, endPoint x: 639, endPoint y: 35, distance: 5.5
click at [643, 30] on link at bounding box center [643, 33] width 11 height 11
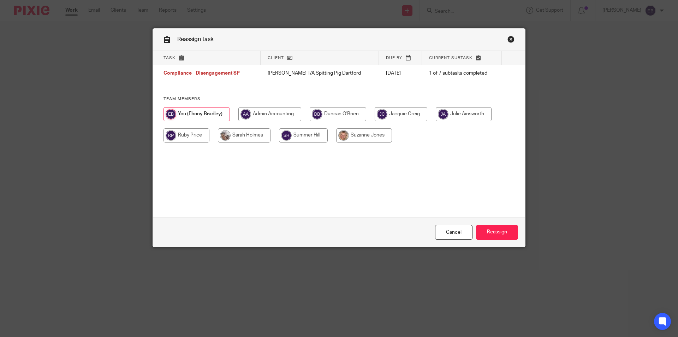
click at [231, 138] on input "radio" at bounding box center [244, 135] width 53 height 14
radio input "true"
click at [476, 231] on input "Reassign" at bounding box center [497, 232] width 42 height 15
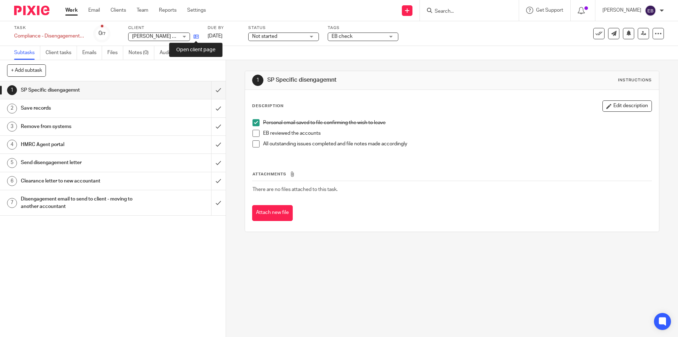
click at [195, 37] on icon at bounding box center [196, 36] width 5 height 5
click at [254, 134] on span at bounding box center [256, 133] width 7 height 7
click at [253, 142] on span at bounding box center [256, 143] width 7 height 7
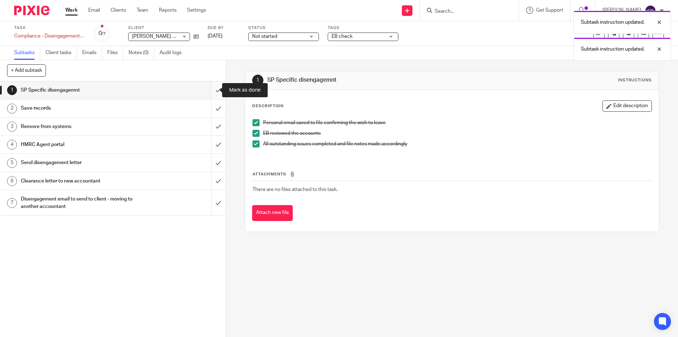
click at [211, 95] on input "submit" at bounding box center [113, 90] width 226 height 18
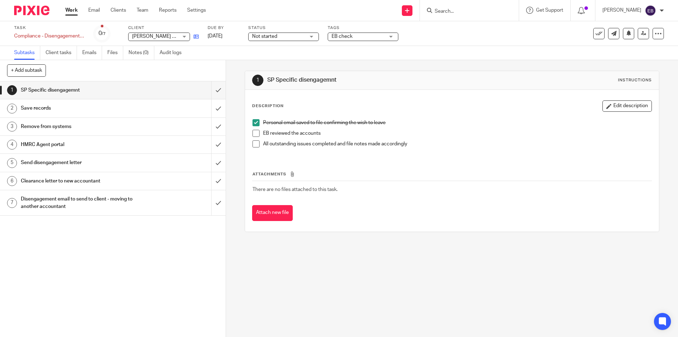
click at [192, 38] on link at bounding box center [194, 36] width 9 height 7
click at [253, 132] on span at bounding box center [256, 133] width 7 height 7
click at [253, 141] on span at bounding box center [256, 143] width 7 height 7
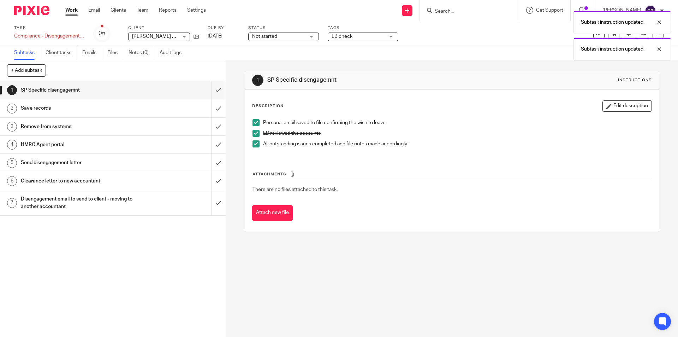
click at [310, 36] on div "Not started Not started" at bounding box center [283, 36] width 71 height 8
click at [278, 66] on li "In progress" at bounding box center [284, 62] width 70 height 14
click at [367, 34] on div "Subtask instruction updated. Subtask instruction updated." at bounding box center [505, 34] width 332 height 54
click at [368, 36] on div "Subtask instruction updated. Subtask instruction updated." at bounding box center [505, 34] width 332 height 54
click at [392, 36] on div "Subtask instruction updated. Subtask instruction updated." at bounding box center [505, 34] width 332 height 54
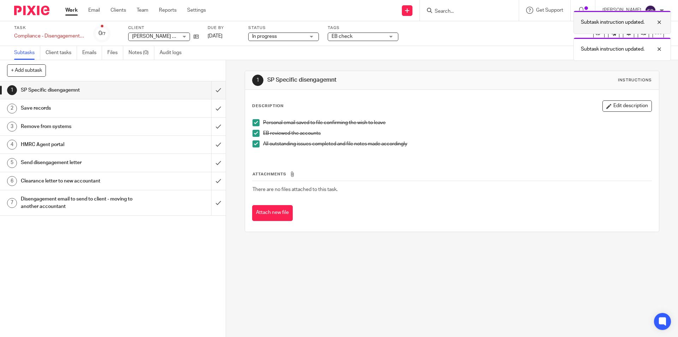
click at [661, 23] on div at bounding box center [654, 22] width 19 height 8
click at [662, 53] on div "Subtask instruction updated." at bounding box center [622, 48] width 97 height 23
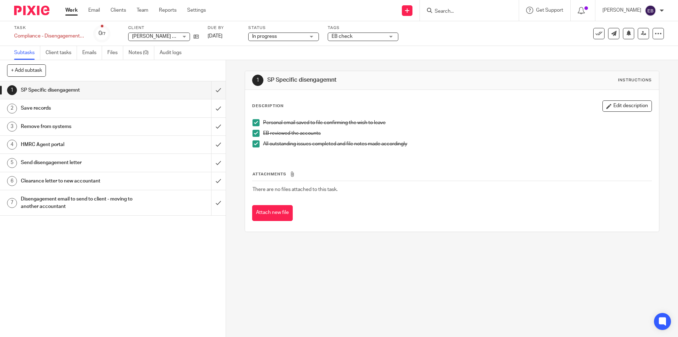
click at [358, 33] on span "EB check" at bounding box center [358, 36] width 53 height 7
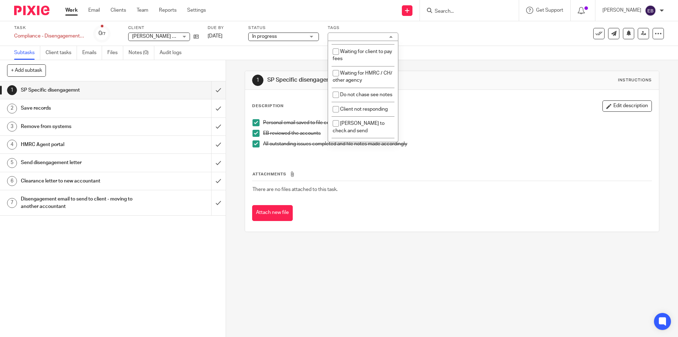
scroll to position [352, 0]
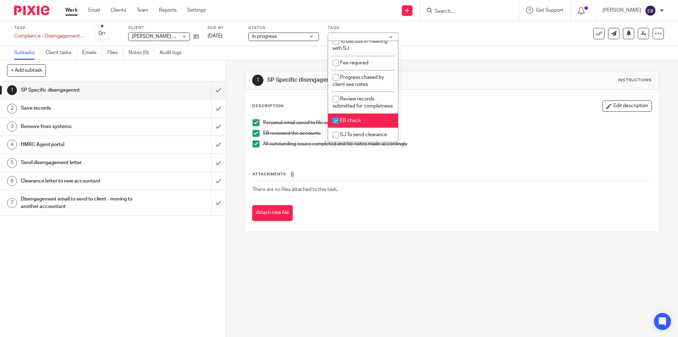
click at [350, 118] on span "EB check" at bounding box center [350, 120] width 21 height 5
checkbox input "false"
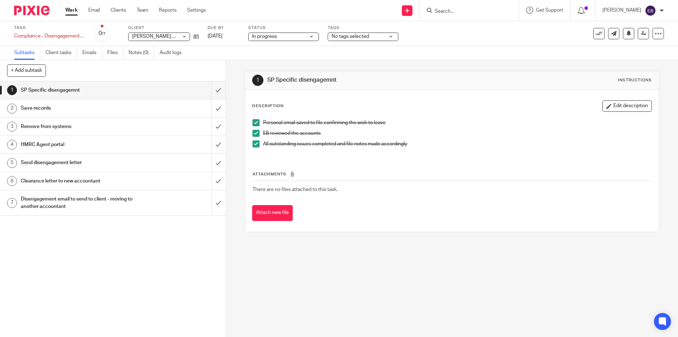
click at [474, 51] on div "Subtasks Client tasks Emails Files Notes (0) Audit logs" at bounding box center [339, 53] width 678 height 14
click at [209, 92] on input "submit" at bounding box center [113, 90] width 226 height 18
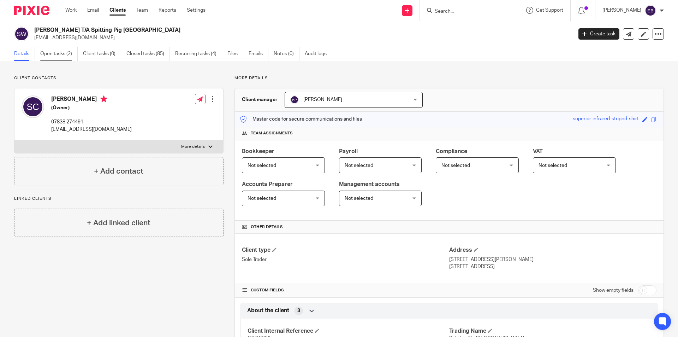
click at [59, 54] on link "Open tasks (2)" at bounding box center [58, 54] width 37 height 14
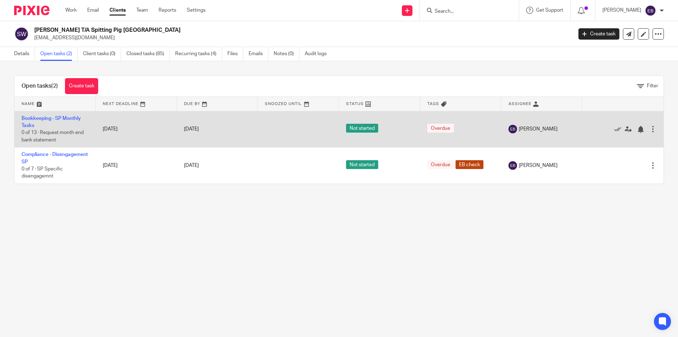
drag, startPoint x: 59, startPoint y: 119, endPoint x: 78, endPoint y: 122, distance: 19.0
click at [59, 118] on link "Bookkeeping - SP Monthly Tasks" at bounding box center [51, 122] width 59 height 12
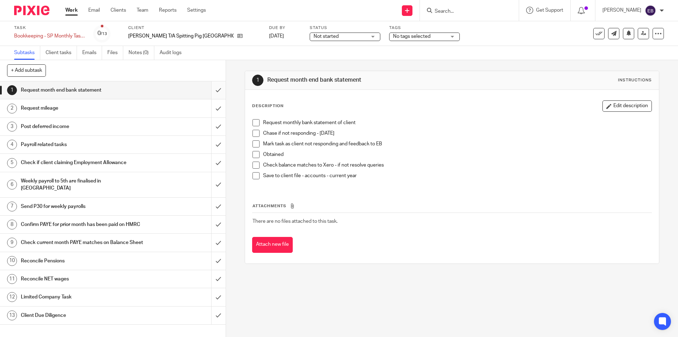
click at [209, 89] on input "submit" at bounding box center [113, 90] width 226 height 18
click at [208, 111] on input "submit" at bounding box center [113, 108] width 226 height 18
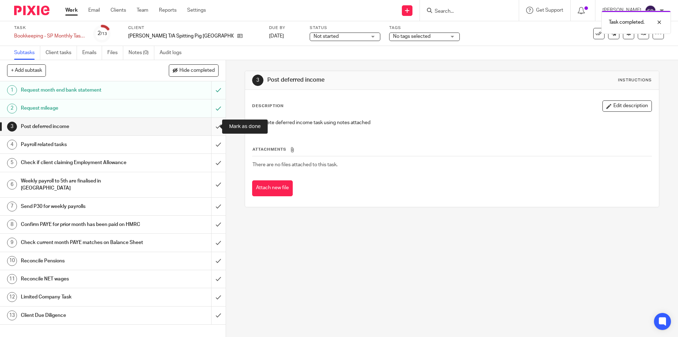
click at [209, 126] on input "submit" at bounding box center [113, 127] width 226 height 18
click at [55, 144] on h1 "Payroll related tasks" at bounding box center [82, 144] width 122 height 11
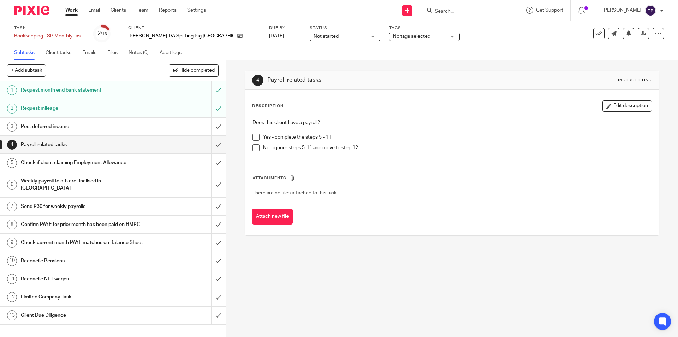
click at [255, 148] on span at bounding box center [256, 147] width 7 height 7
click at [210, 145] on input "submit" at bounding box center [113, 145] width 226 height 18
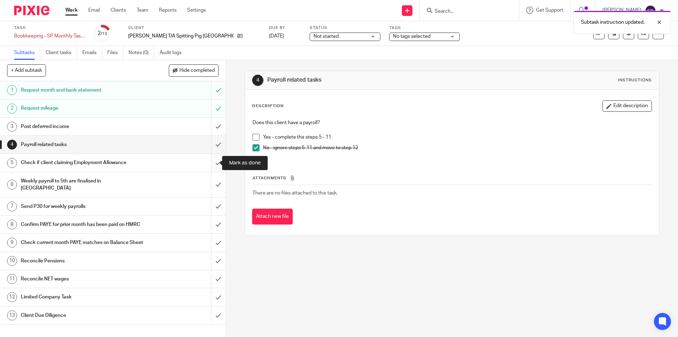
click at [209, 161] on input "submit" at bounding box center [113, 163] width 226 height 18
drag, startPoint x: 213, startPoint y: 181, endPoint x: 216, endPoint y: 200, distance: 18.7
click at [213, 182] on input "submit" at bounding box center [113, 184] width 226 height 25
click at [216, 201] on input "submit" at bounding box center [113, 206] width 226 height 18
click at [214, 217] on input "submit" at bounding box center [113, 224] width 226 height 18
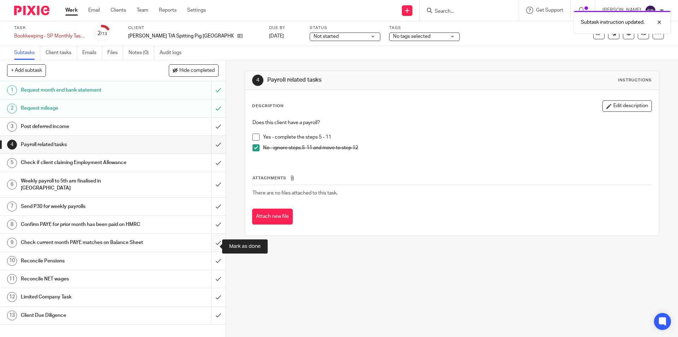
click at [212, 245] on input "submit" at bounding box center [113, 242] width 226 height 18
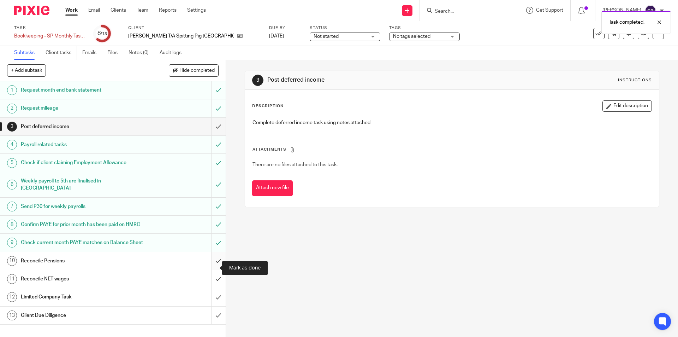
click at [209, 269] on input "submit" at bounding box center [113, 261] width 226 height 18
click at [211, 285] on input "submit" at bounding box center [113, 279] width 226 height 18
click at [170, 302] on div "Limited Company Task" at bounding box center [112, 296] width 183 height 11
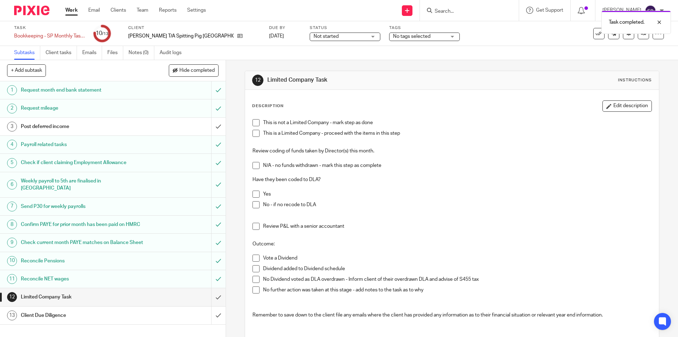
click at [253, 121] on span at bounding box center [256, 122] width 7 height 7
click at [210, 305] on input "submit" at bounding box center [113, 297] width 226 height 18
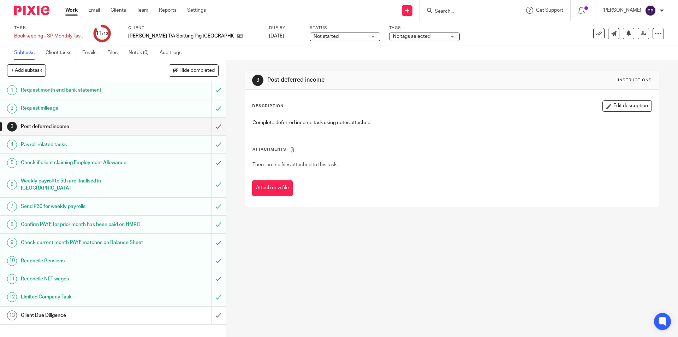
click at [108, 320] on h1 "Client Due Diligence" at bounding box center [82, 315] width 122 height 11
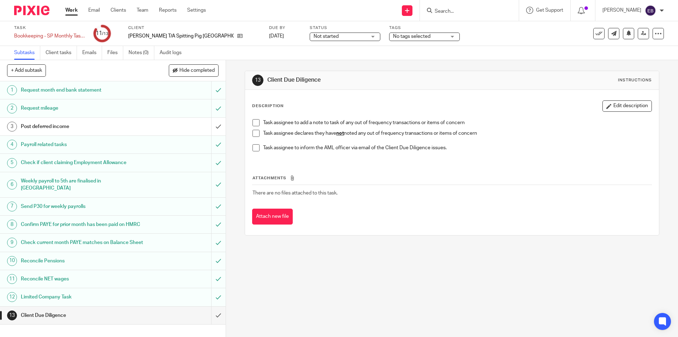
click at [254, 134] on span at bounding box center [256, 133] width 7 height 7
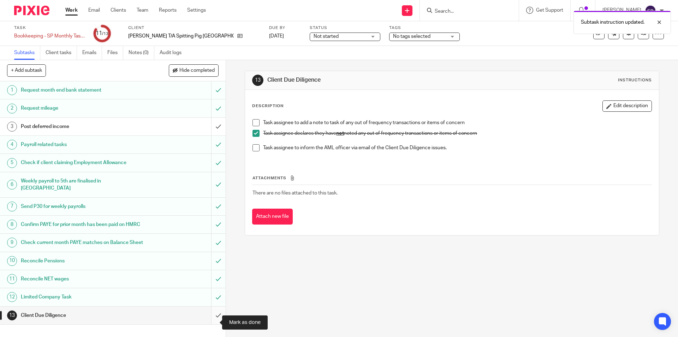
click at [208, 324] on input "submit" at bounding box center [113, 315] width 226 height 18
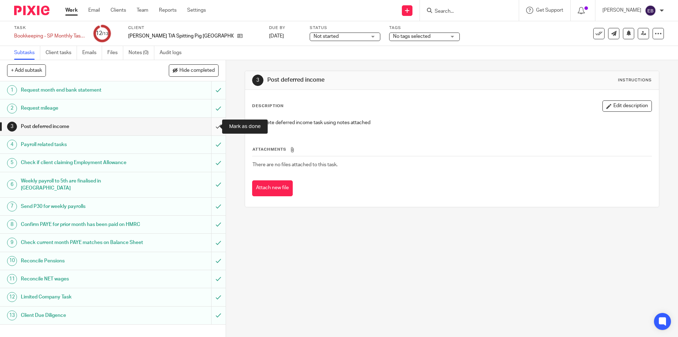
click at [208, 128] on input "submit" at bounding box center [113, 127] width 226 height 18
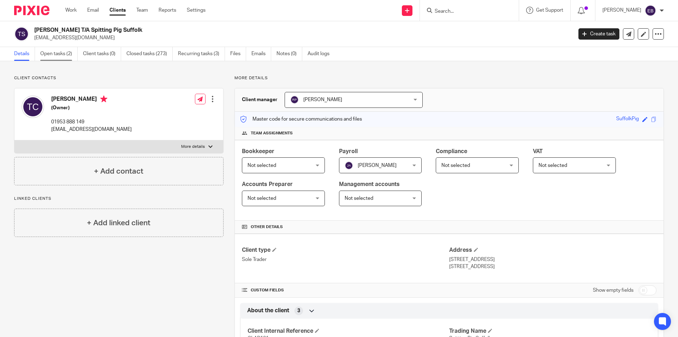
click at [49, 48] on link "Open tasks (2)" at bounding box center [58, 54] width 37 height 14
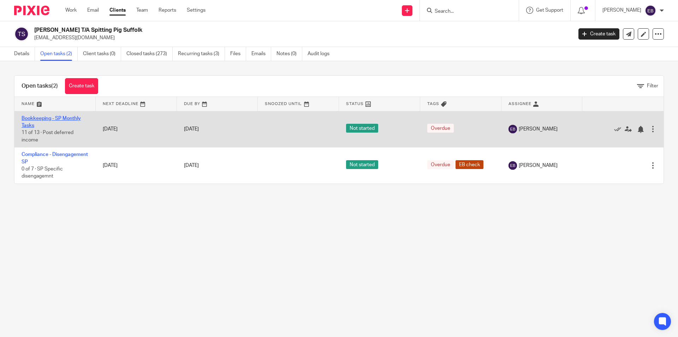
click at [54, 118] on link "Bookkeeping - SP Monthly Tasks" at bounding box center [51, 122] width 59 height 12
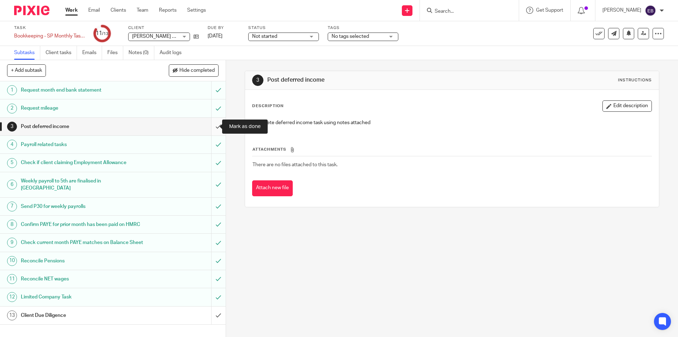
click at [213, 129] on input "submit" at bounding box center [113, 127] width 226 height 18
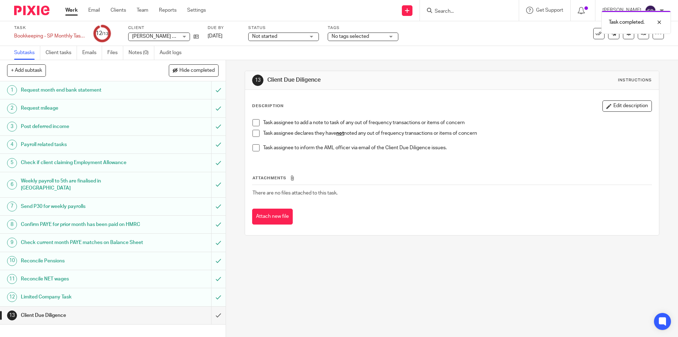
click at [253, 131] on span at bounding box center [256, 133] width 7 height 7
click at [208, 319] on input "submit" at bounding box center [113, 315] width 226 height 18
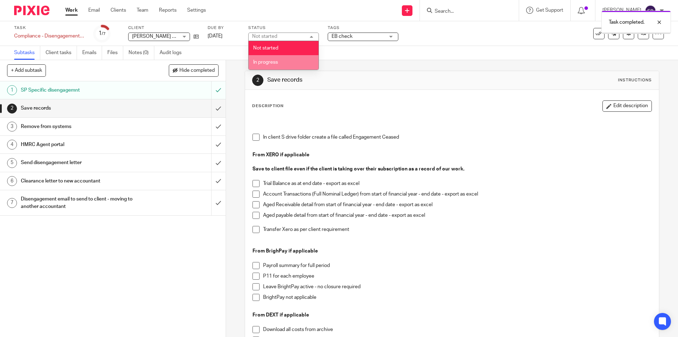
click at [279, 64] on li "In progress" at bounding box center [284, 62] width 70 height 14
click at [350, 36] on span "EB check" at bounding box center [342, 36] width 21 height 5
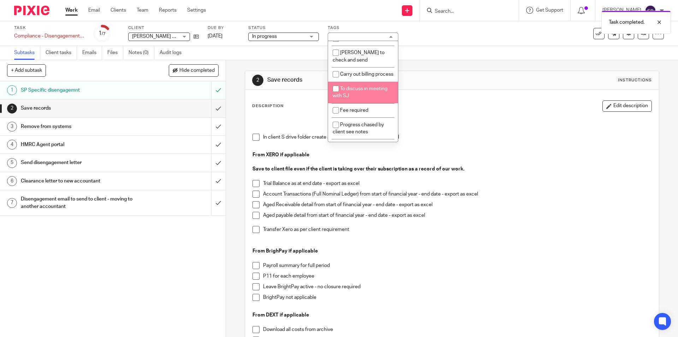
scroll to position [352, 0]
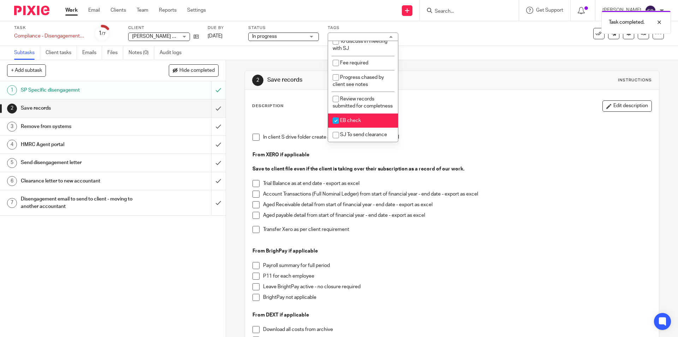
click at [358, 118] on span "EB check" at bounding box center [350, 120] width 21 height 5
checkbox input "false"
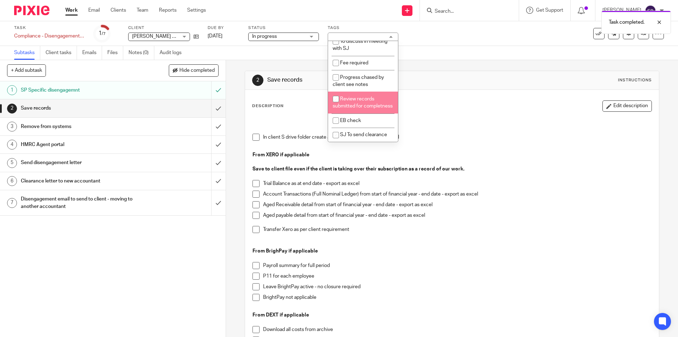
click at [468, 55] on div "Subtasks Client tasks Emails Files Notes (0) Audit logs" at bounding box center [339, 53] width 678 height 14
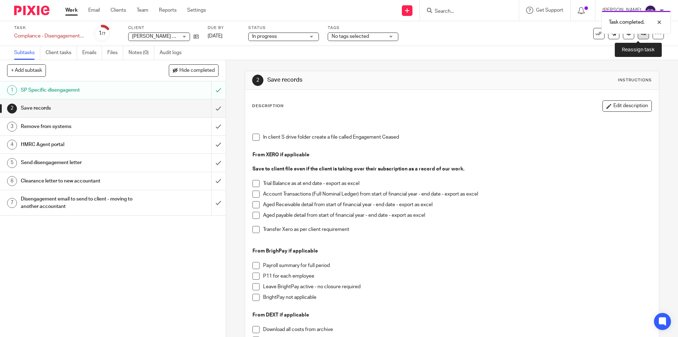
click at [641, 36] on icon at bounding box center [643, 33] width 5 height 5
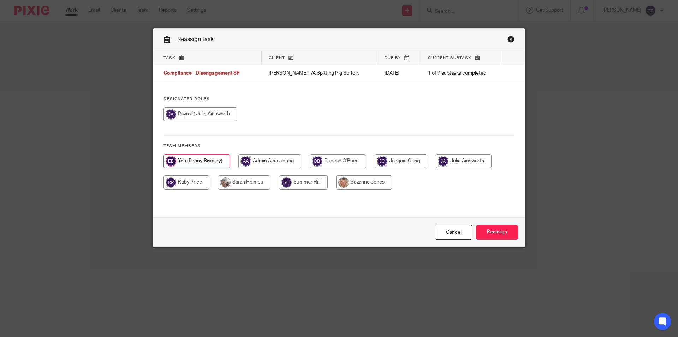
click at [223, 184] on input "radio" at bounding box center [244, 182] width 53 height 14
radio input "true"
click at [497, 235] on input "Reassign" at bounding box center [497, 232] width 42 height 15
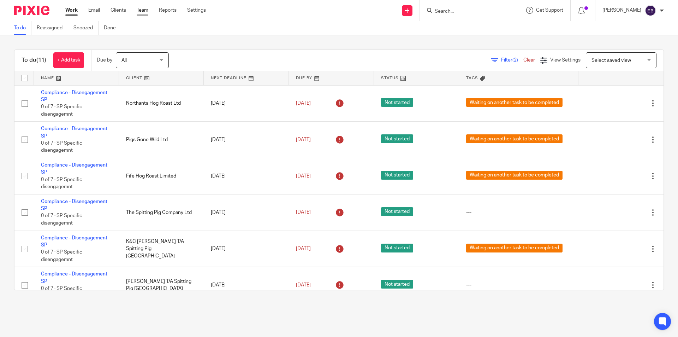
click at [147, 12] on link "Team" at bounding box center [143, 10] width 12 height 7
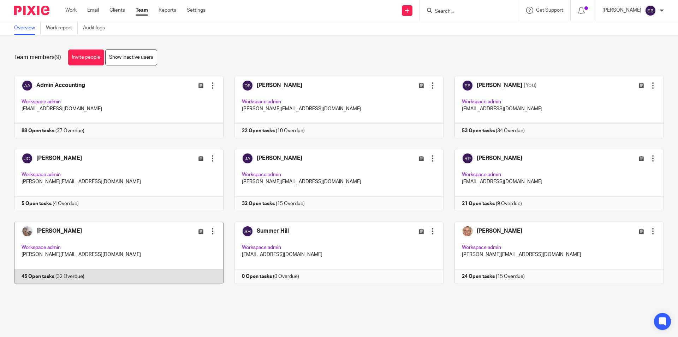
click at [170, 245] on link at bounding box center [113, 252] width 220 height 62
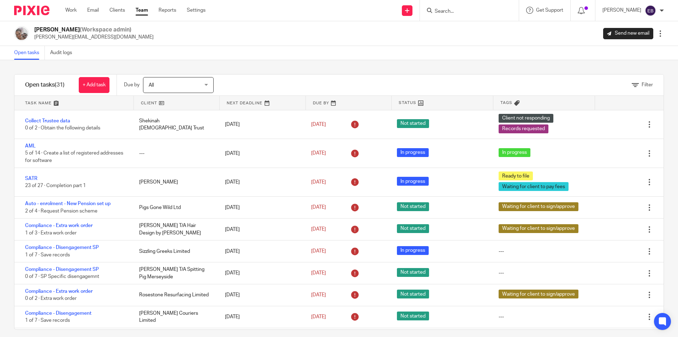
click at [619, 86] on div "Filter" at bounding box center [447, 85] width 432 height 21
click at [632, 85] on link "Filter" at bounding box center [642, 84] width 21 height 5
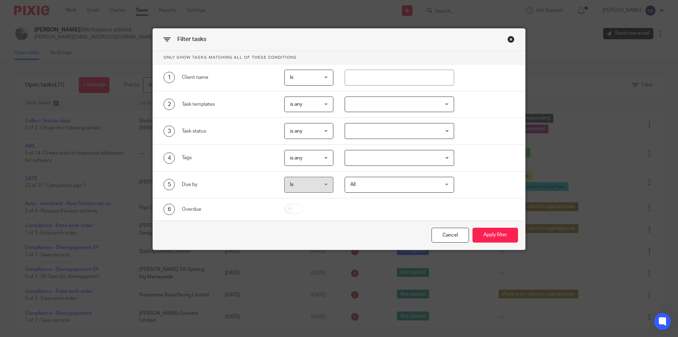
click at [369, 103] on div at bounding box center [400, 104] width 110 height 16
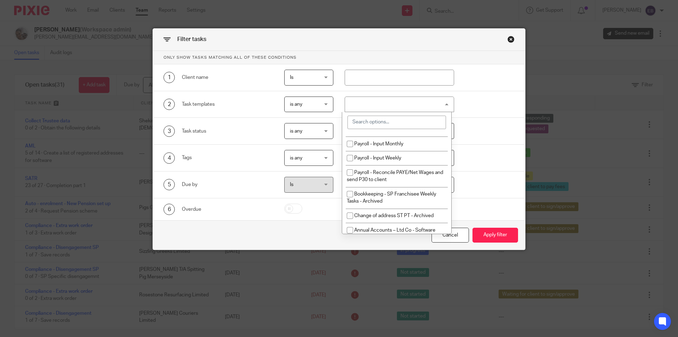
scroll to position [35, 0]
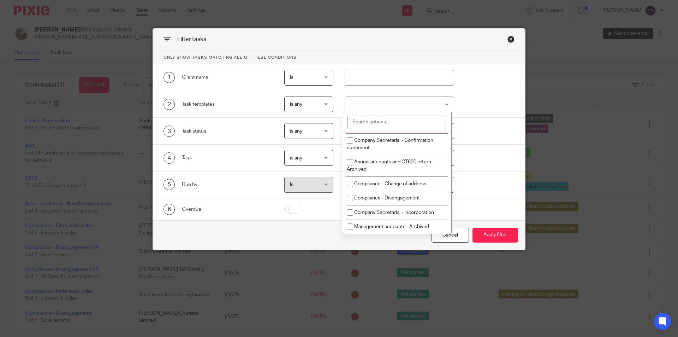
click at [385, 118] on input "search" at bounding box center [397, 121] width 99 height 13
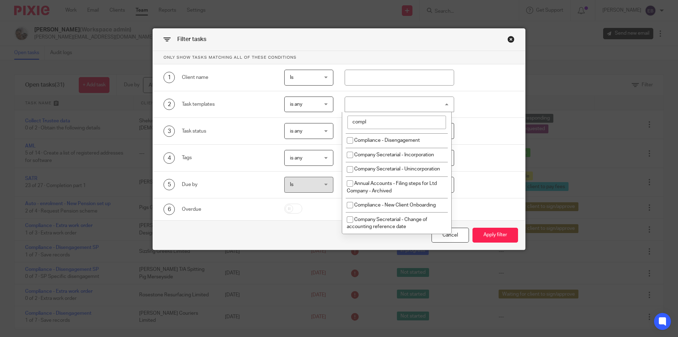
scroll to position [0, 0]
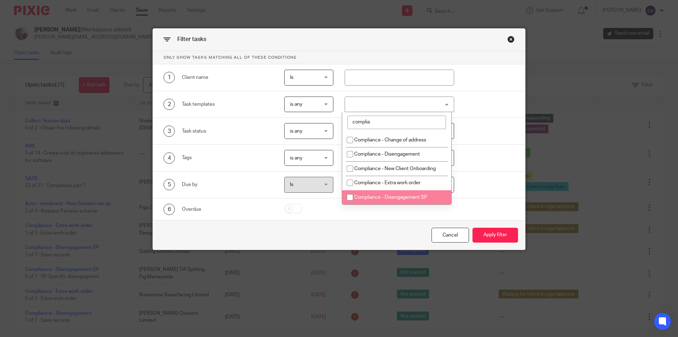
type input "complia"
click at [401, 200] on li "Compliance - Disengagement SP" at bounding box center [396, 197] width 109 height 14
checkbox input "true"
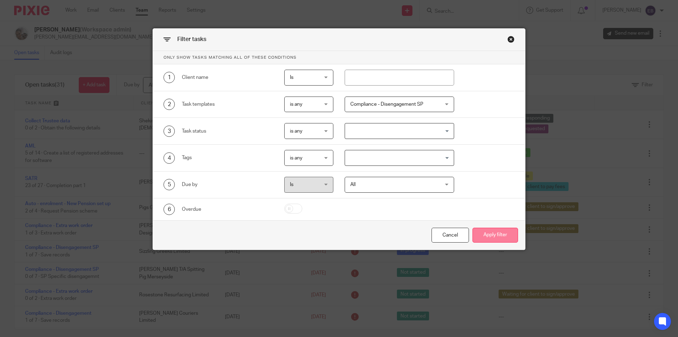
click at [493, 237] on button "Apply filter" at bounding box center [496, 234] width 46 height 15
